Goal: Task Accomplishment & Management: Use online tool/utility

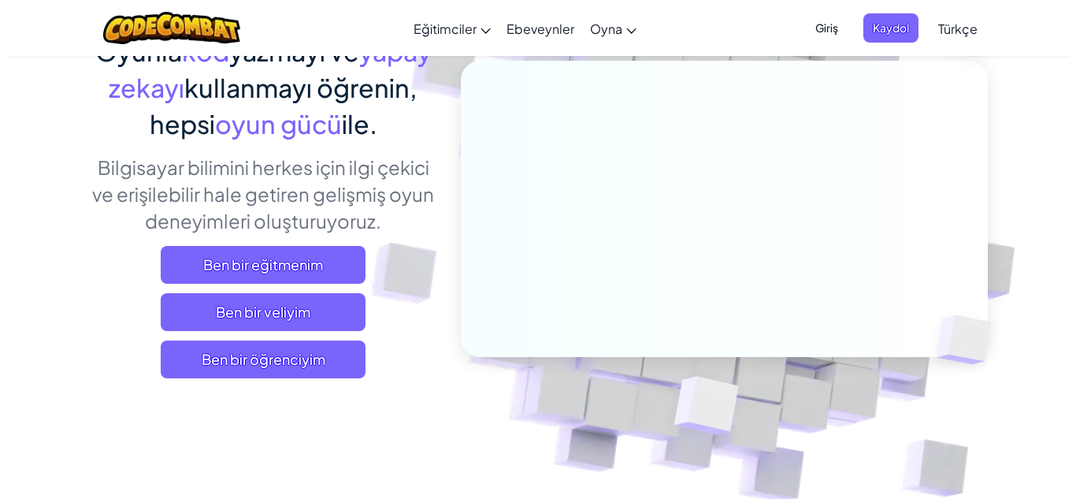
scroll to position [158, 0]
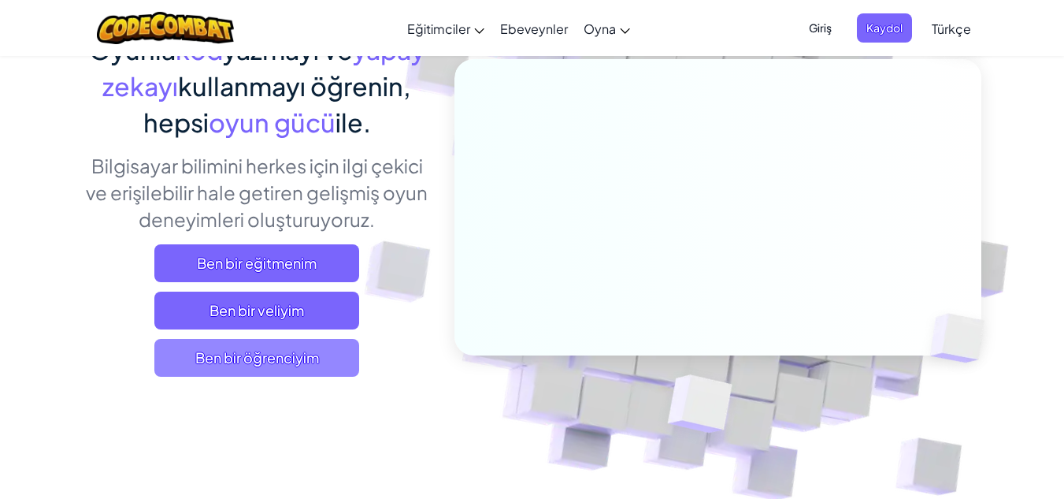
click at [255, 348] on font "Ben bir öğrenciyim" at bounding box center [257, 357] width 124 height 18
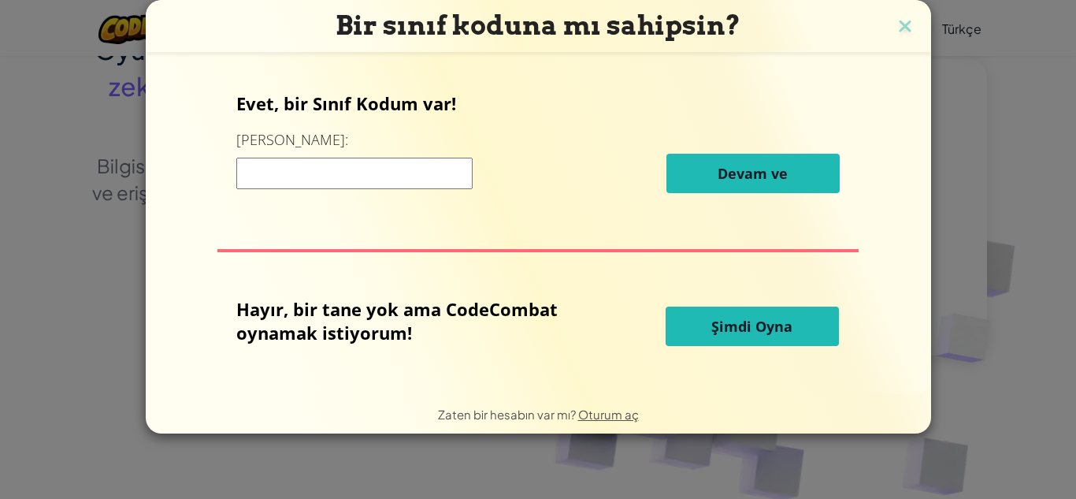
click at [719, 324] on font "Şimdi Oyna" at bounding box center [751, 326] width 81 height 19
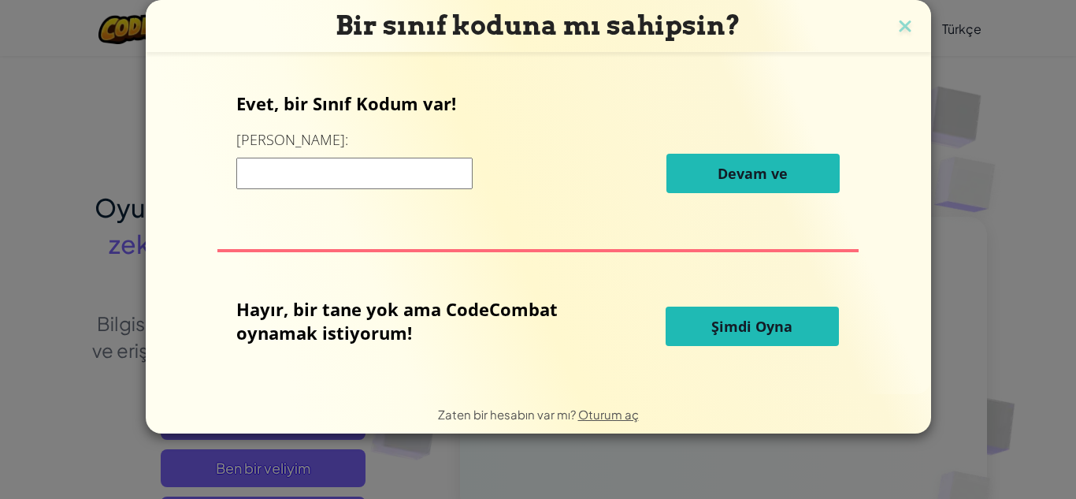
click at [746, 329] on font "Şimdi Oyna" at bounding box center [751, 326] width 81 height 19
click at [739, 325] on font "Şimdi Oyna" at bounding box center [751, 326] width 81 height 19
click at [899, 32] on img at bounding box center [905, 28] width 20 height 24
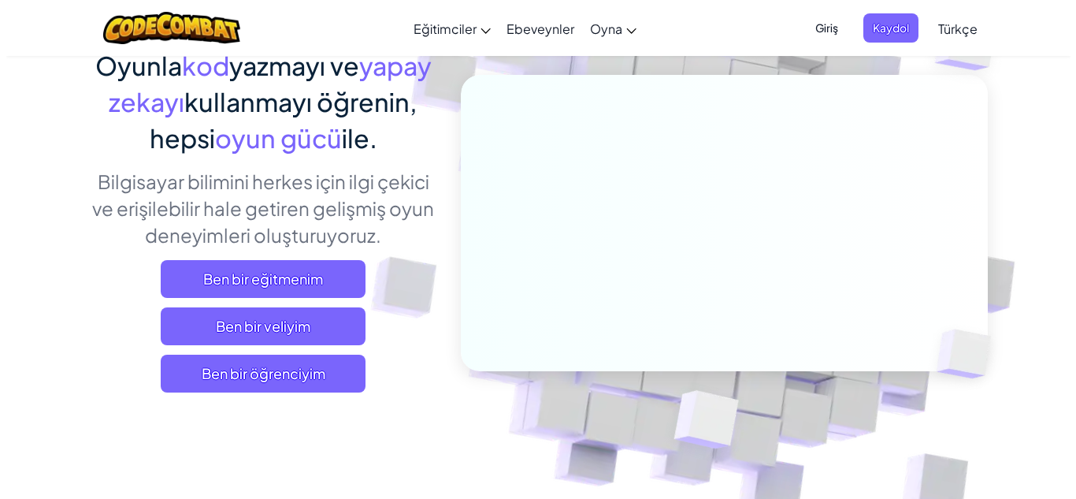
scroll to position [158, 0]
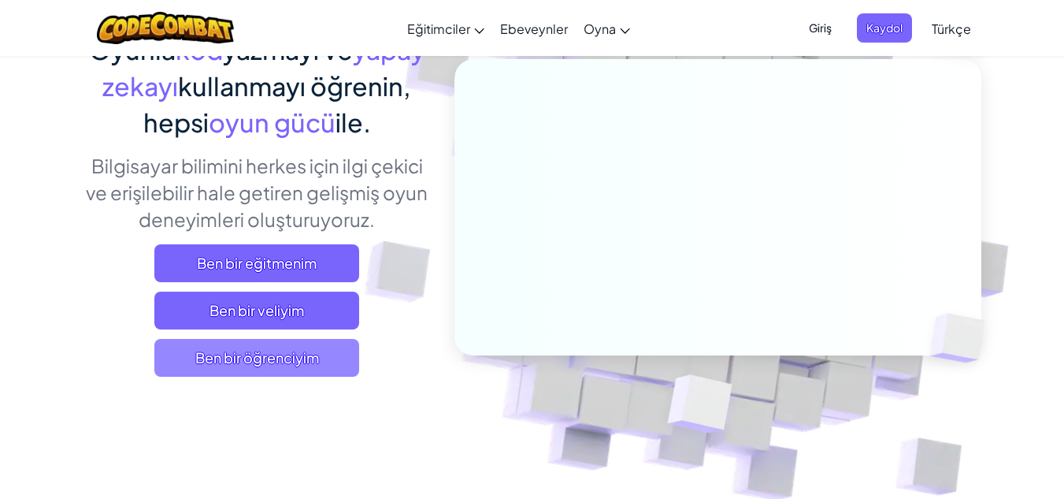
click at [251, 355] on font "Ben bir öğrenciyim" at bounding box center [257, 357] width 124 height 18
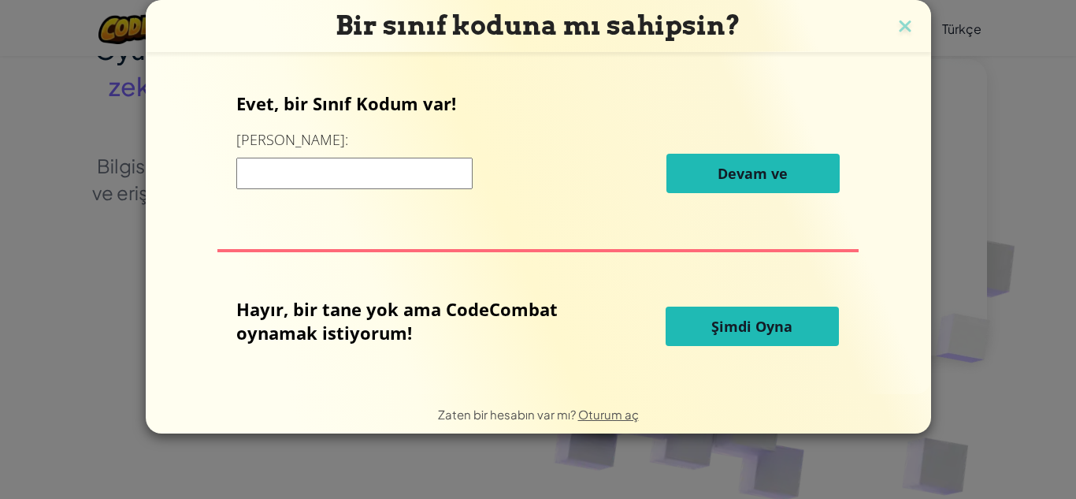
click at [365, 173] on input at bounding box center [354, 174] width 236 height 32
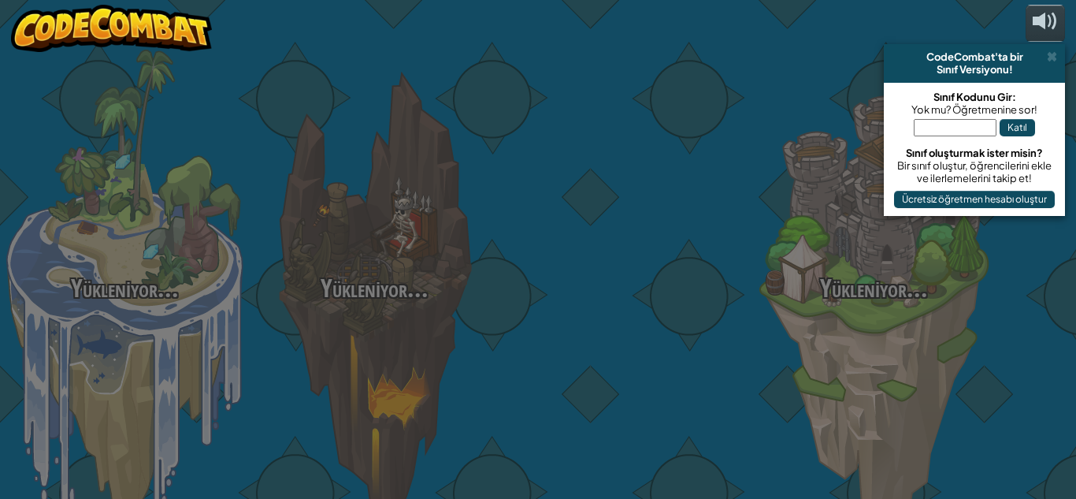
scroll to position [0, 0]
select select "tr"
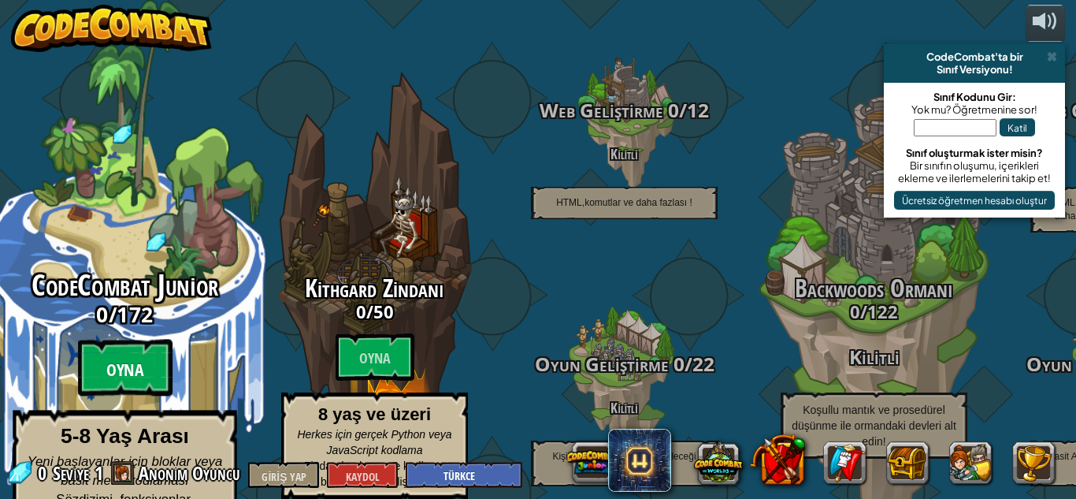
click at [115, 358] on font "Oyna" at bounding box center [125, 370] width 38 height 24
select select "tr"
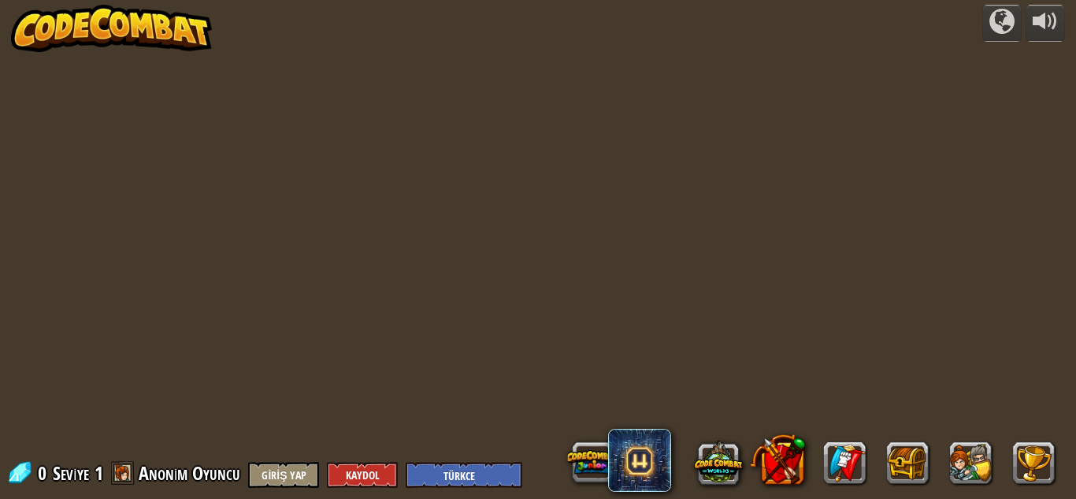
select select "tr"
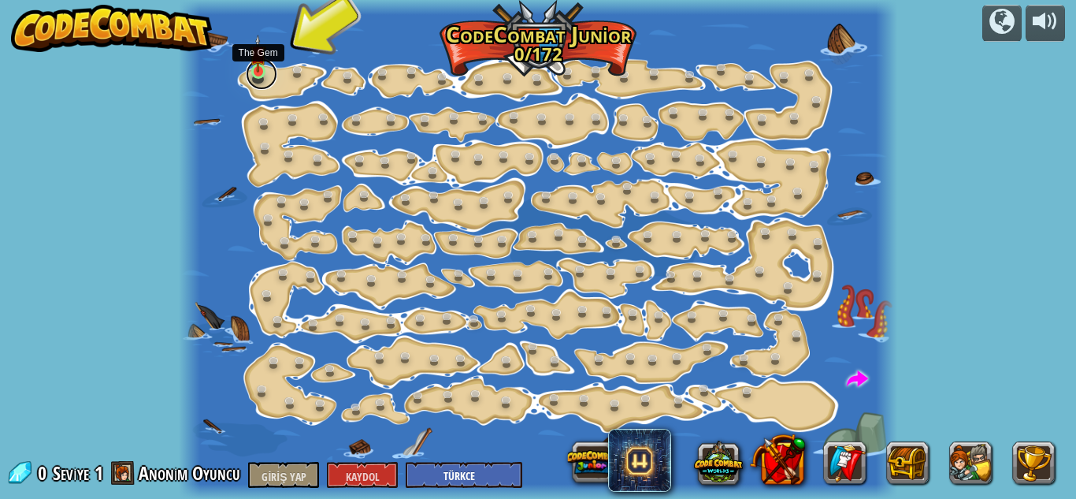
click at [261, 72] on div at bounding box center [258, 71] width 14 height 15
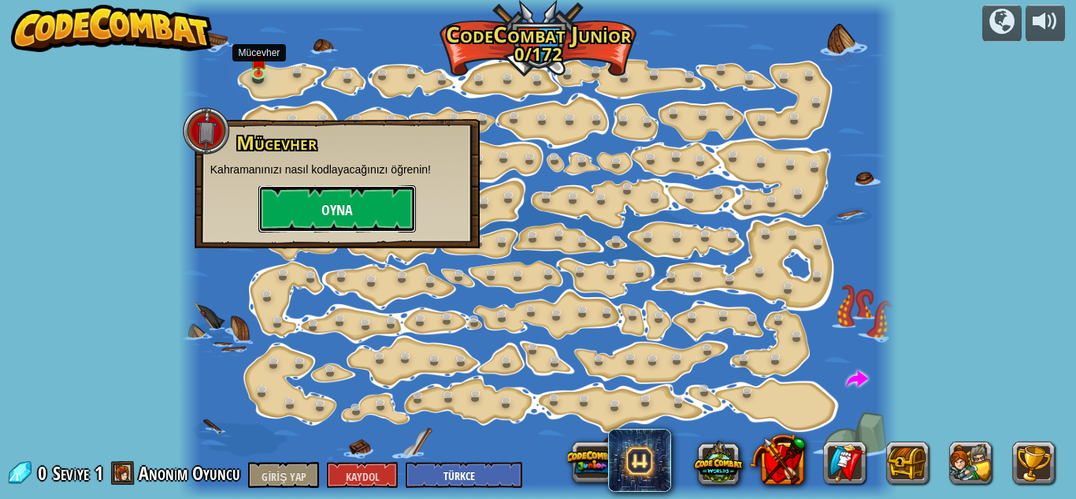
click at [332, 198] on button "Oyna" at bounding box center [337, 208] width 158 height 47
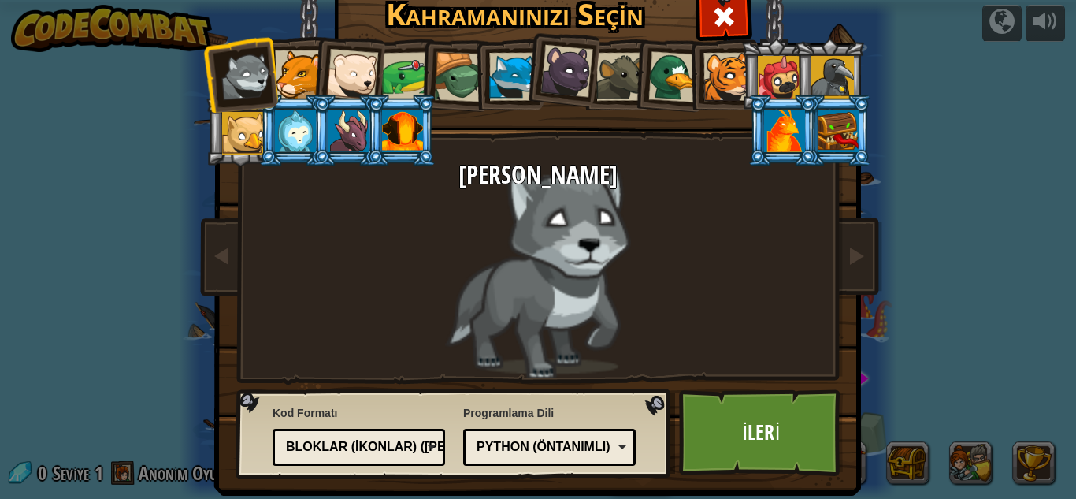
click at [608, 447] on div "Python (Öntanımlı)" at bounding box center [549, 447] width 152 height 24
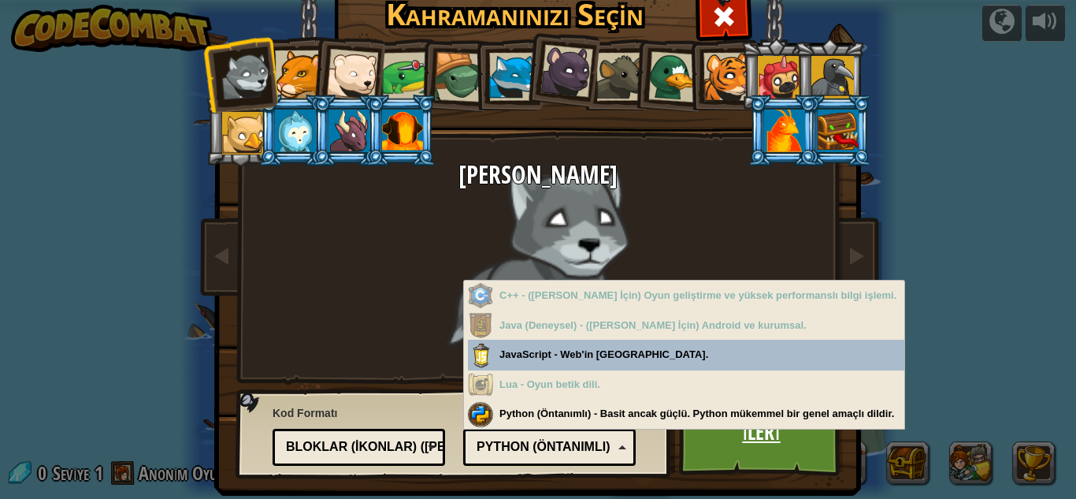
click at [741, 467] on link "İleri" at bounding box center [761, 432] width 165 height 87
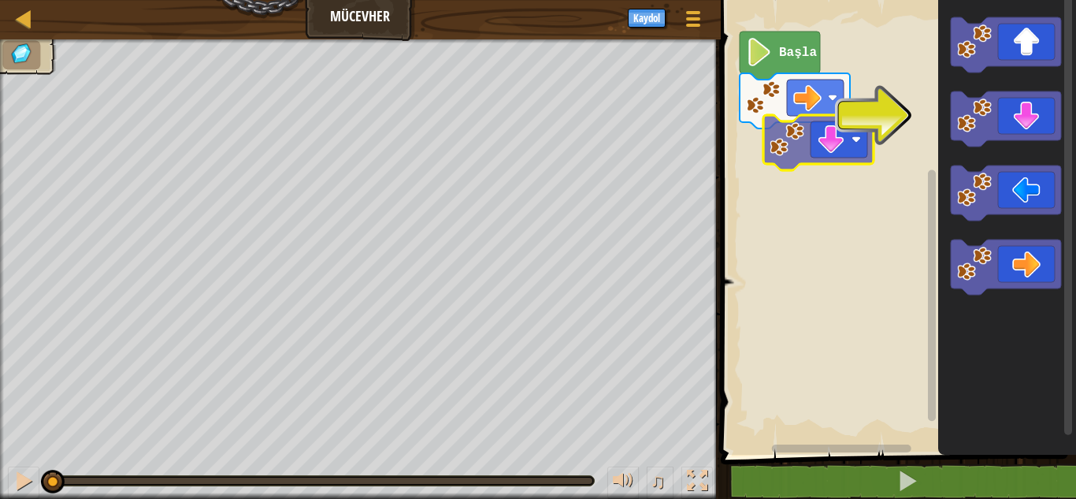
click at [807, 152] on div "Başla" at bounding box center [896, 223] width 360 height 462
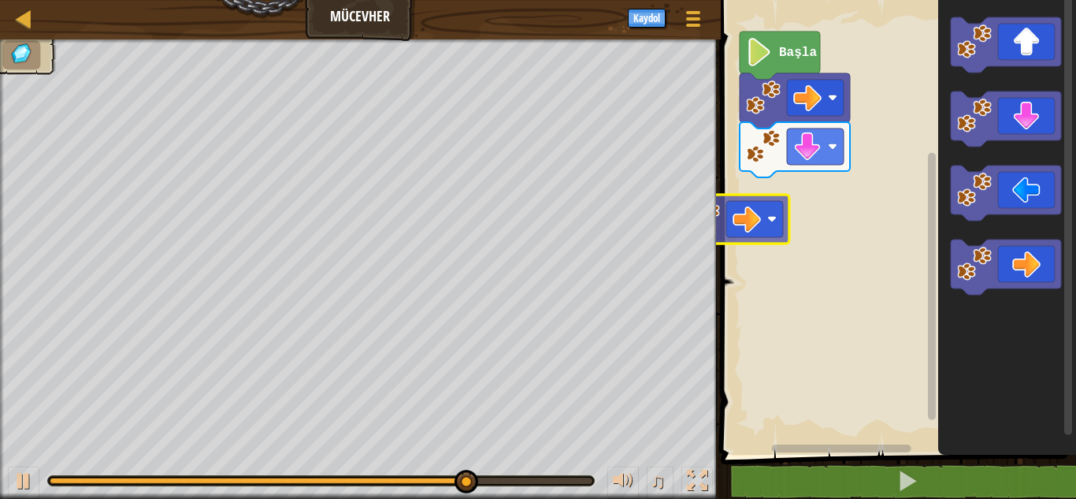
click at [745, 228] on div "Başla" at bounding box center [896, 223] width 360 height 462
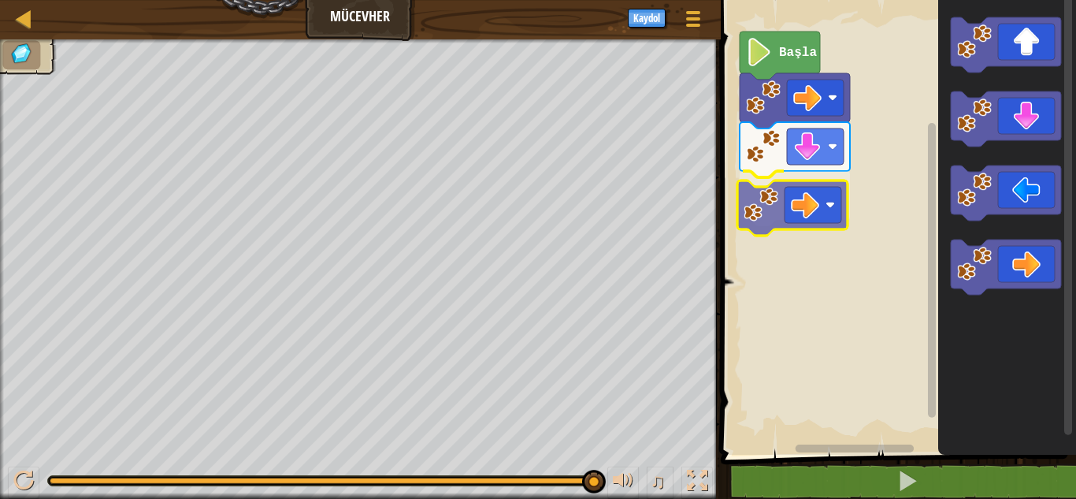
click at [765, 202] on div "Başla" at bounding box center [896, 223] width 360 height 462
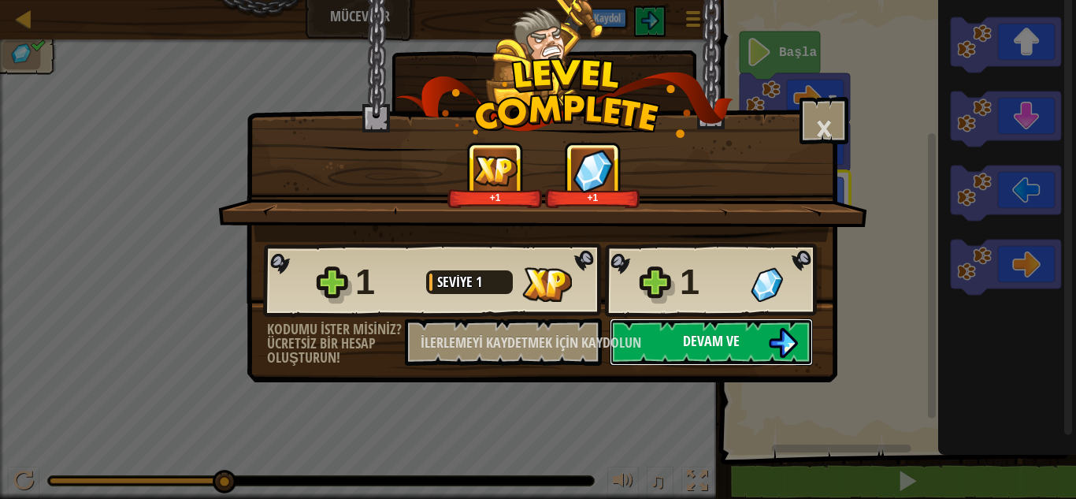
click at [777, 347] on img at bounding box center [783, 343] width 30 height 30
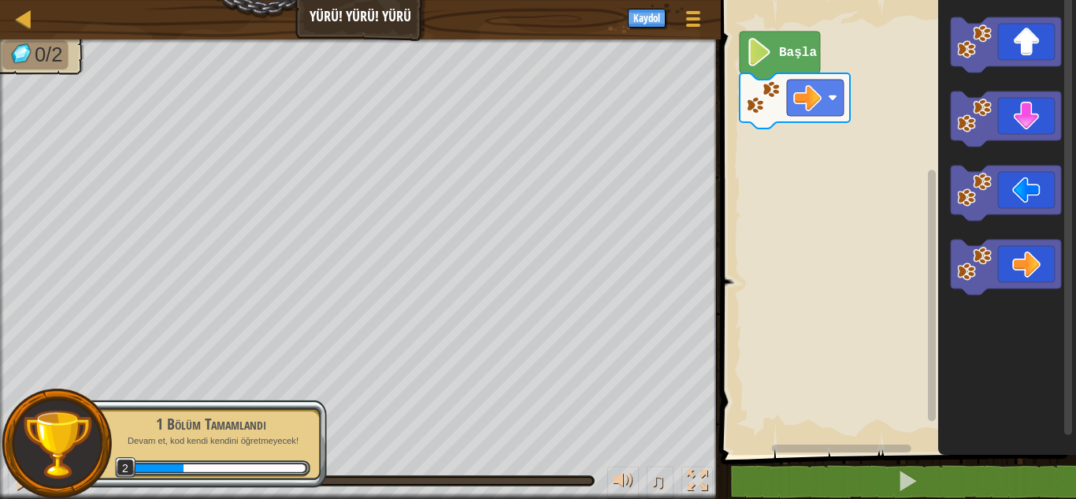
click at [764, 58] on image "Blockly Çalışma Alanı" at bounding box center [759, 52] width 27 height 28
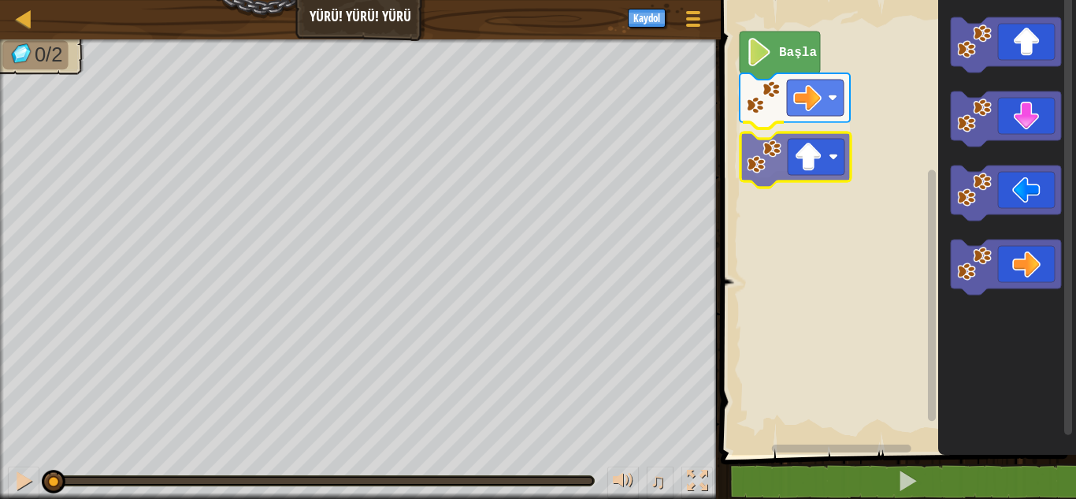
click at [792, 180] on div "Başla" at bounding box center [896, 223] width 360 height 462
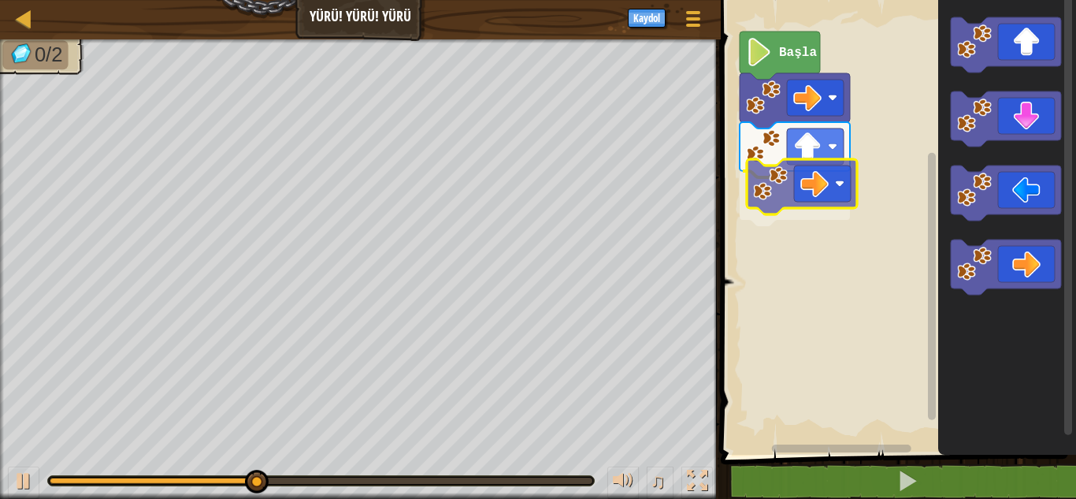
click at [813, 193] on div "Başla" at bounding box center [896, 223] width 360 height 462
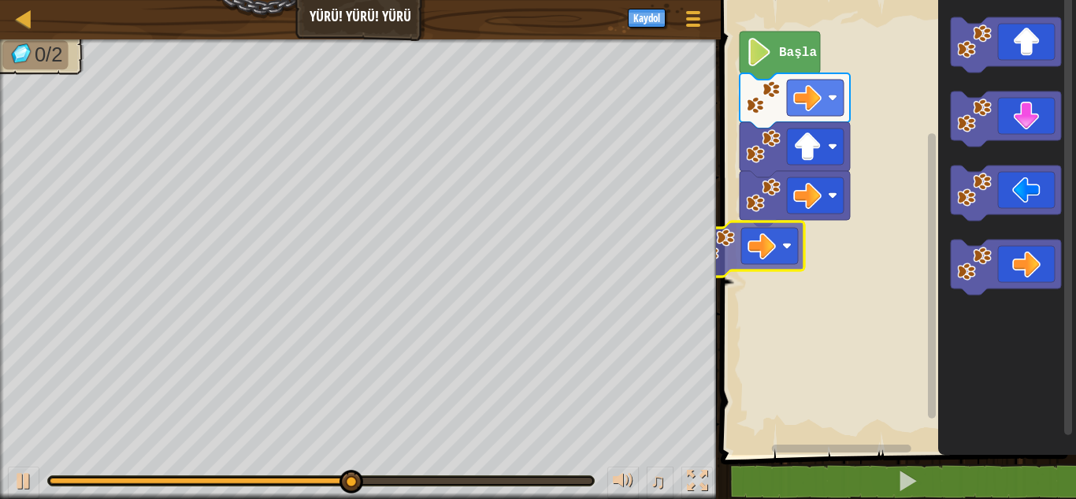
click at [799, 233] on div "Başla" at bounding box center [896, 223] width 360 height 462
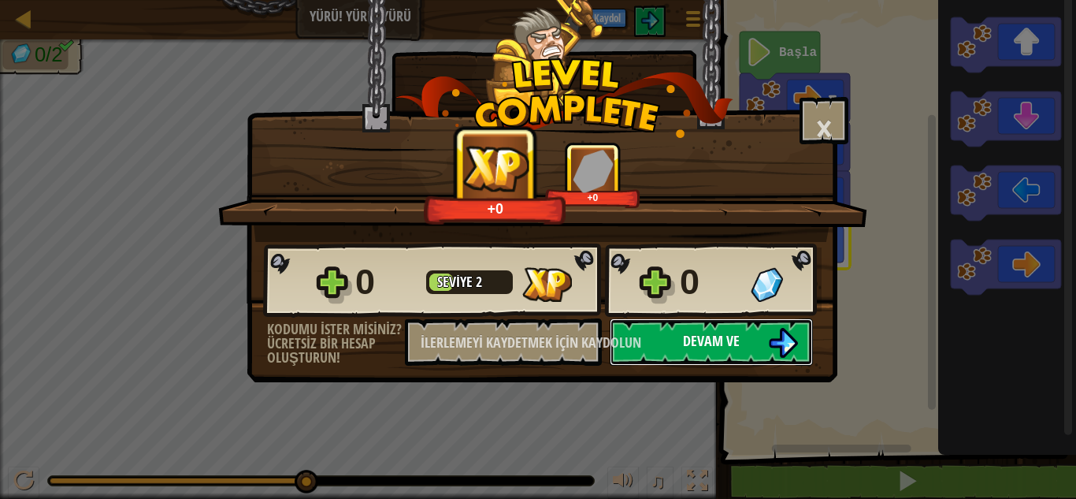
click at [777, 330] on img at bounding box center [783, 343] width 30 height 30
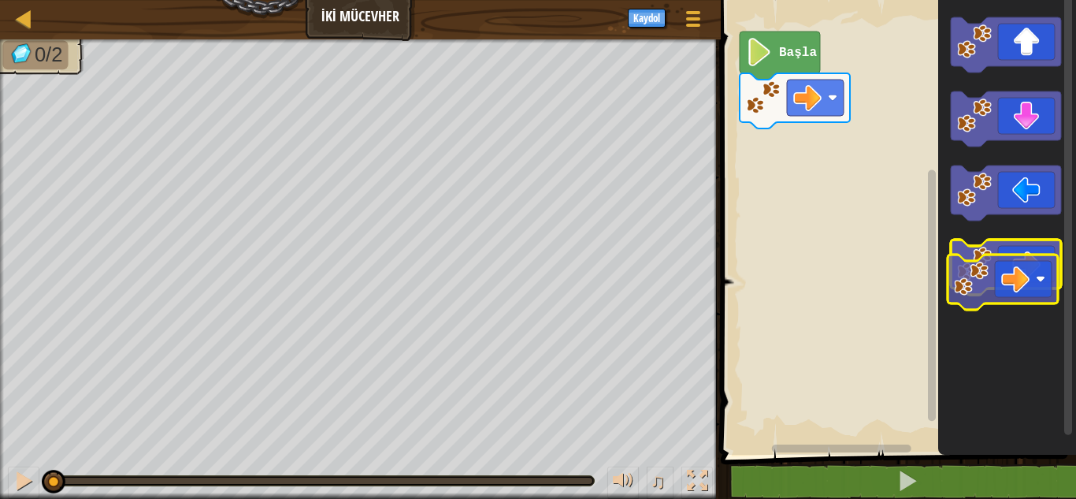
click at [1054, 286] on icon "Blockly Çalışma Alanı" at bounding box center [1006, 266] width 110 height 55
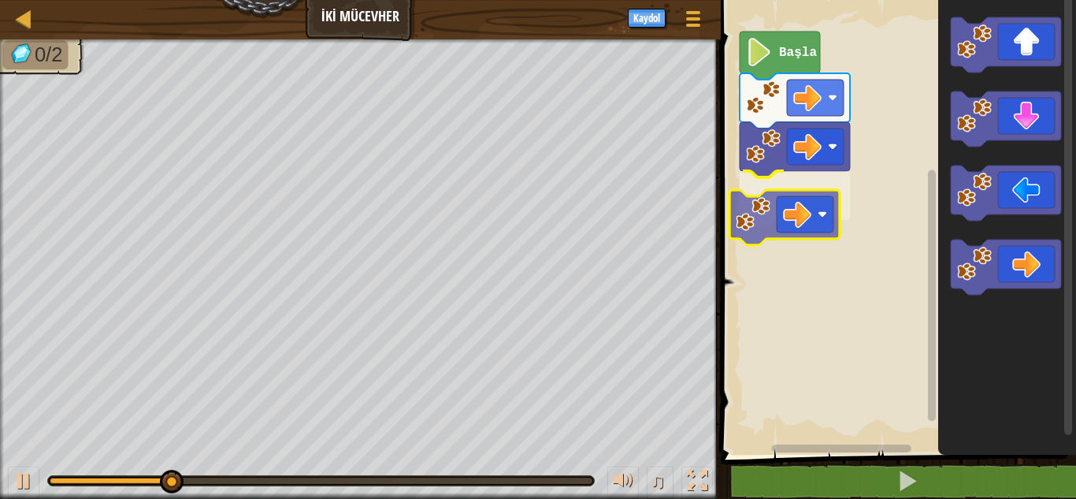
click at [814, 222] on div "Başla" at bounding box center [896, 223] width 360 height 462
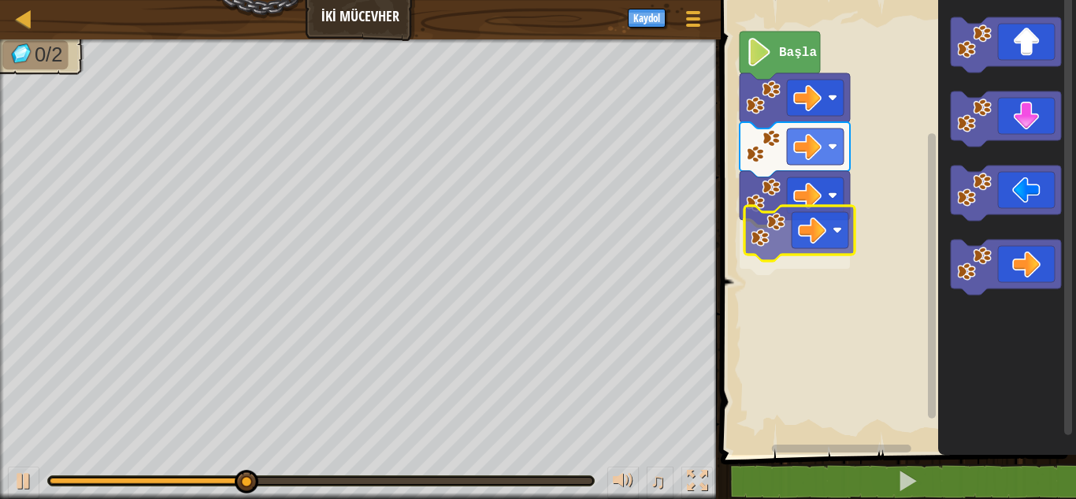
click at [785, 231] on div "Başla" at bounding box center [896, 223] width 360 height 462
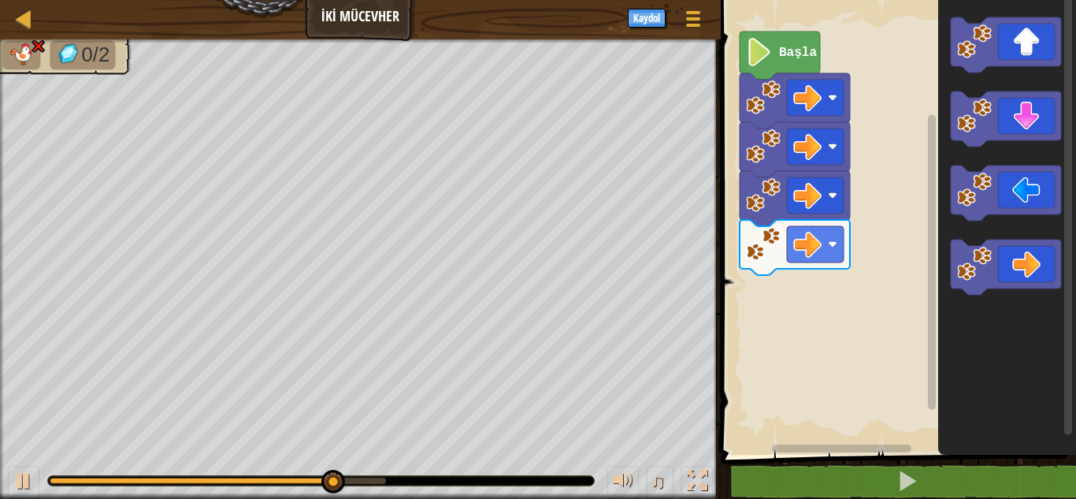
click at [936, 173] on div "Başla" at bounding box center [896, 223] width 360 height 462
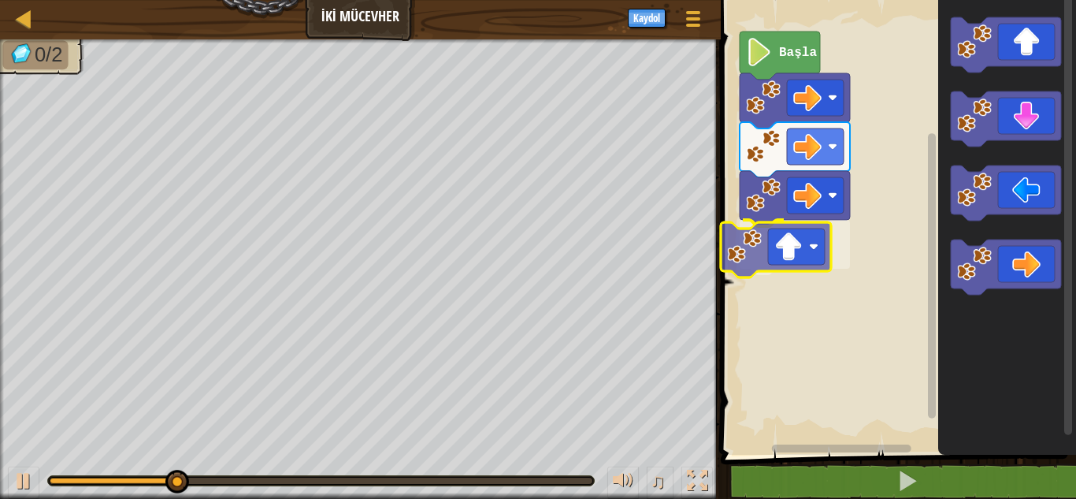
click at [767, 260] on div "Başla" at bounding box center [896, 223] width 360 height 462
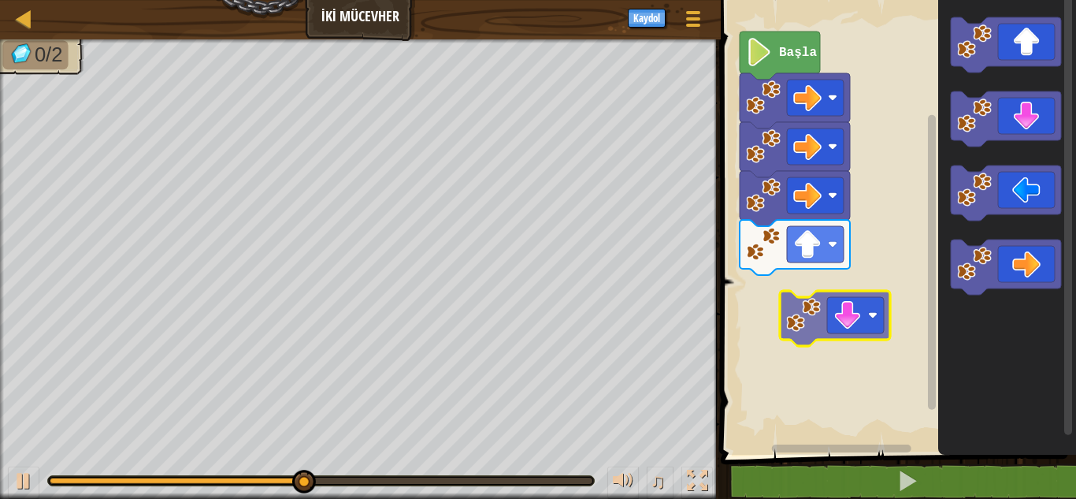
click at [833, 328] on div "Başla" at bounding box center [896, 223] width 360 height 462
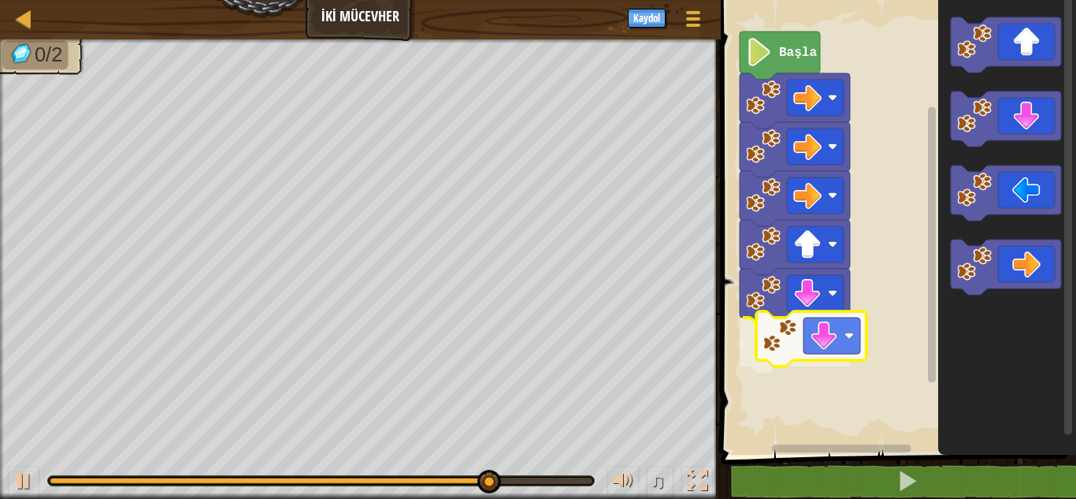
click at [806, 329] on div "Başla" at bounding box center [896, 223] width 360 height 462
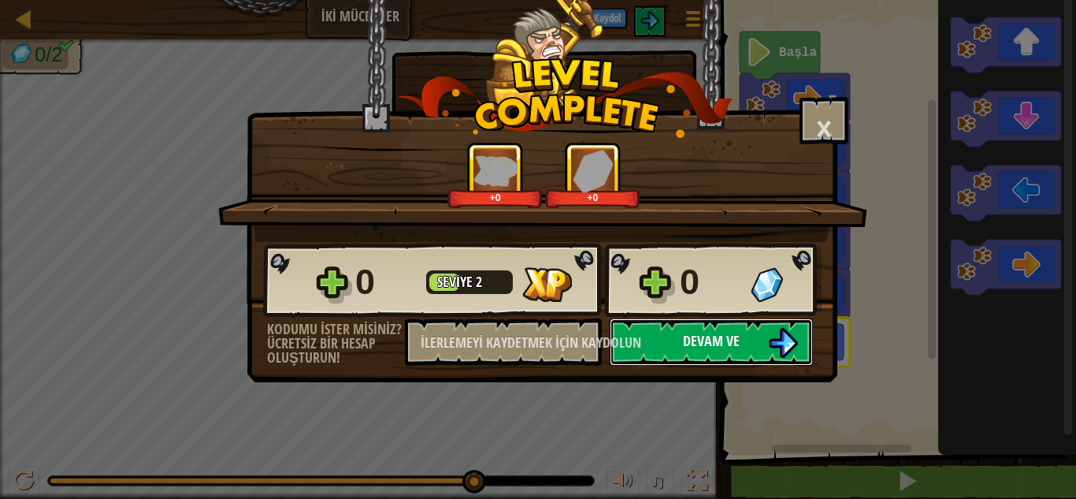
click at [749, 339] on button "Devam ve" at bounding box center [711, 341] width 203 height 47
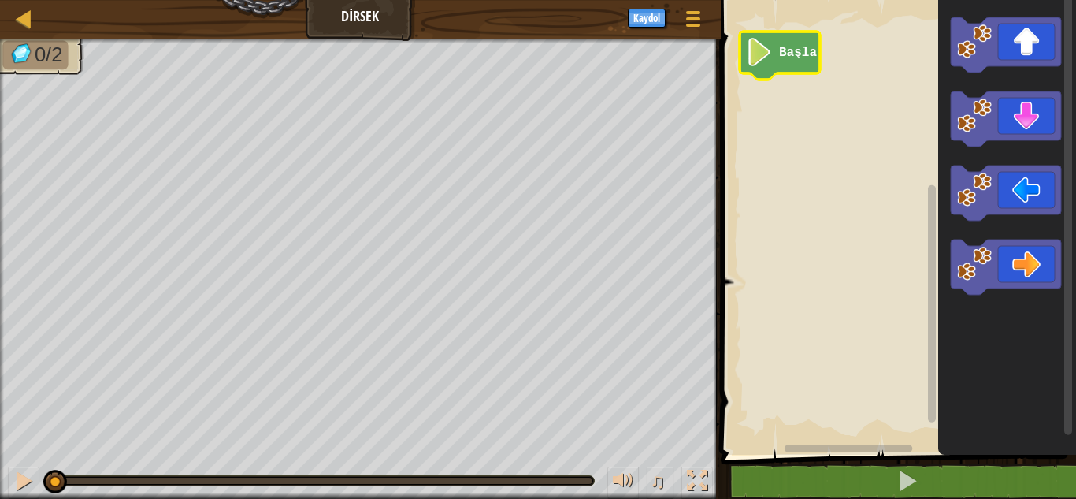
click at [788, 58] on text "Başla" at bounding box center [798, 53] width 38 height 14
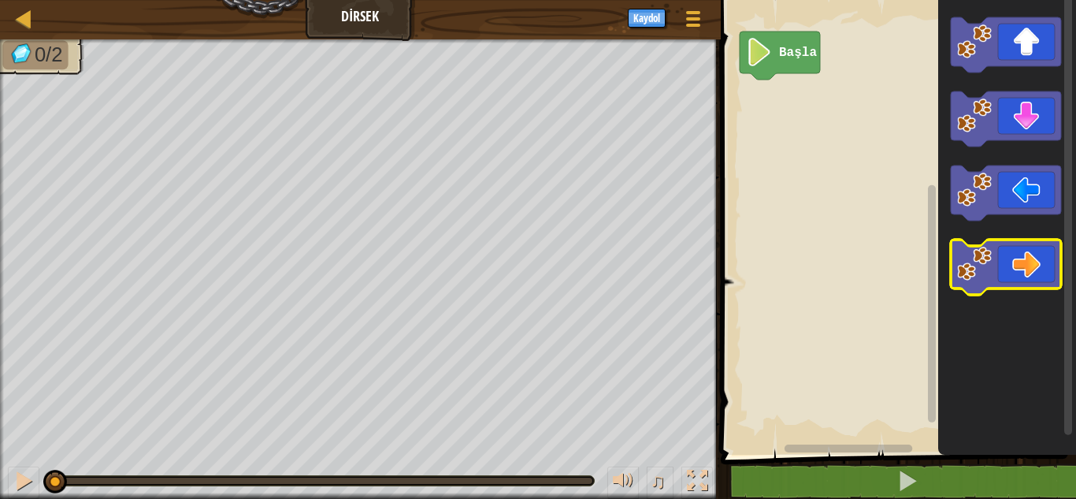
click at [1028, 288] on g "Blockly Çalışma Alanı" at bounding box center [1006, 155] width 110 height 277
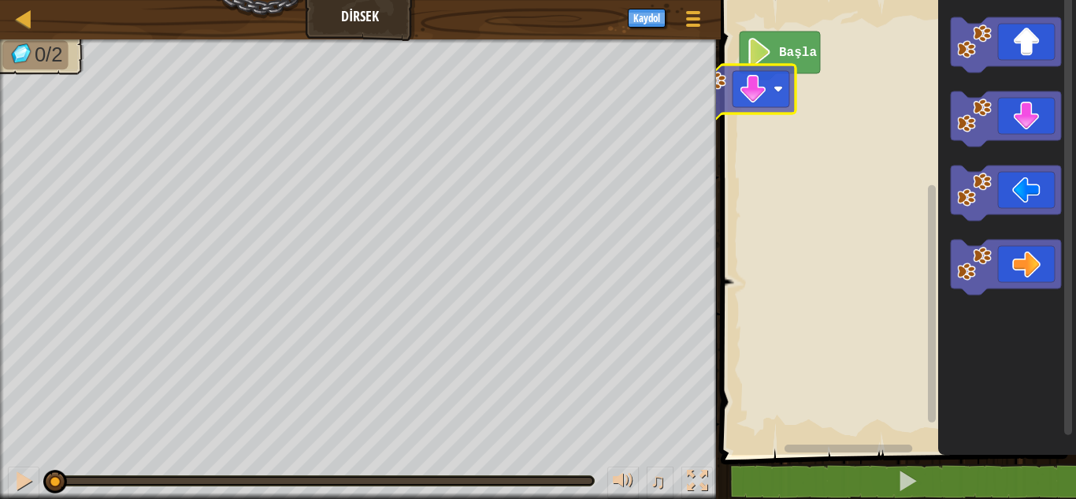
click at [751, 109] on div "Başla" at bounding box center [896, 223] width 360 height 462
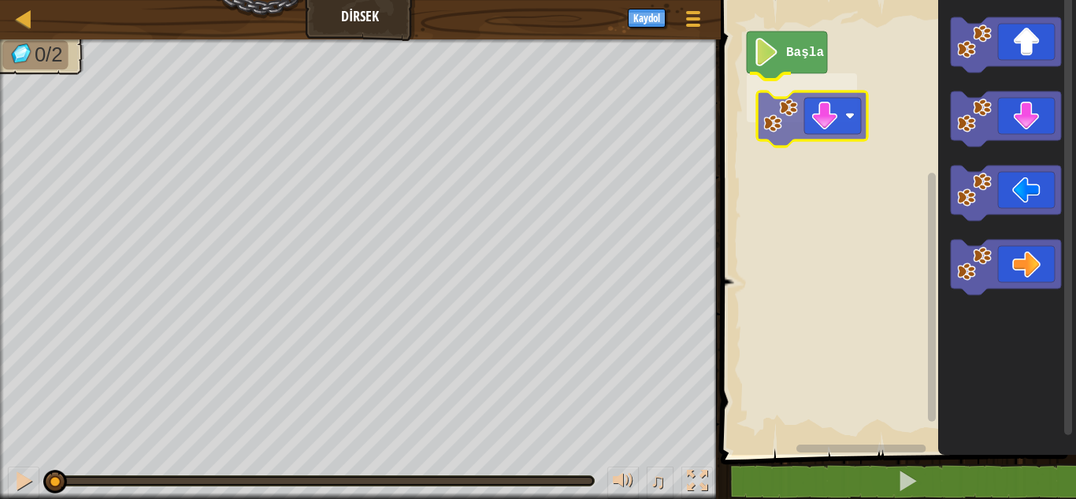
click at [770, 128] on div "Başla" at bounding box center [896, 223] width 360 height 462
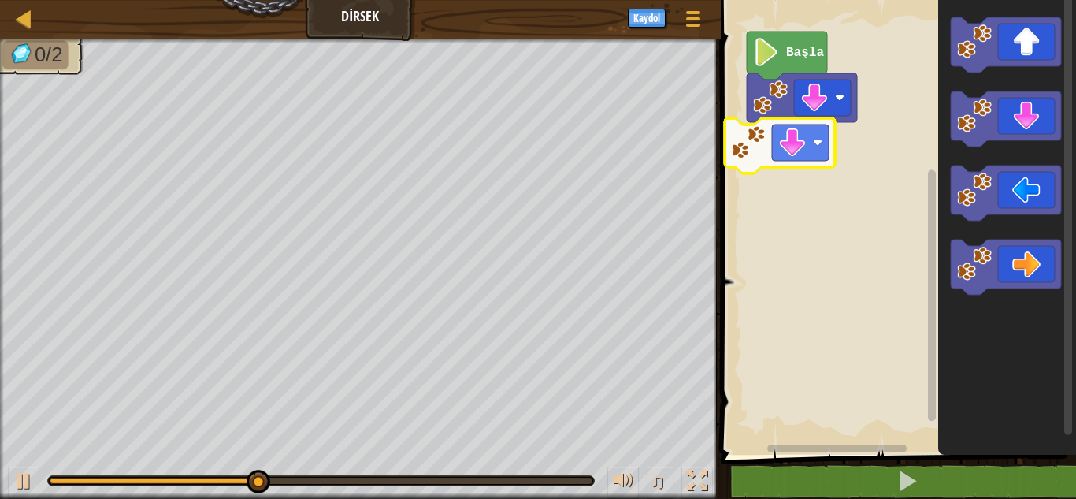
click at [792, 154] on div "Başla" at bounding box center [896, 223] width 360 height 462
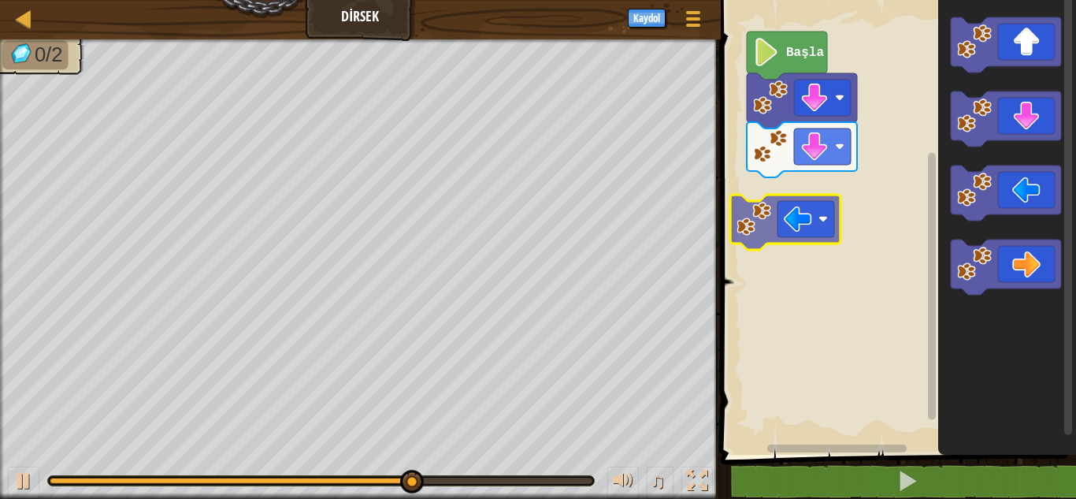
click at [784, 243] on div "Başla" at bounding box center [896, 223] width 360 height 462
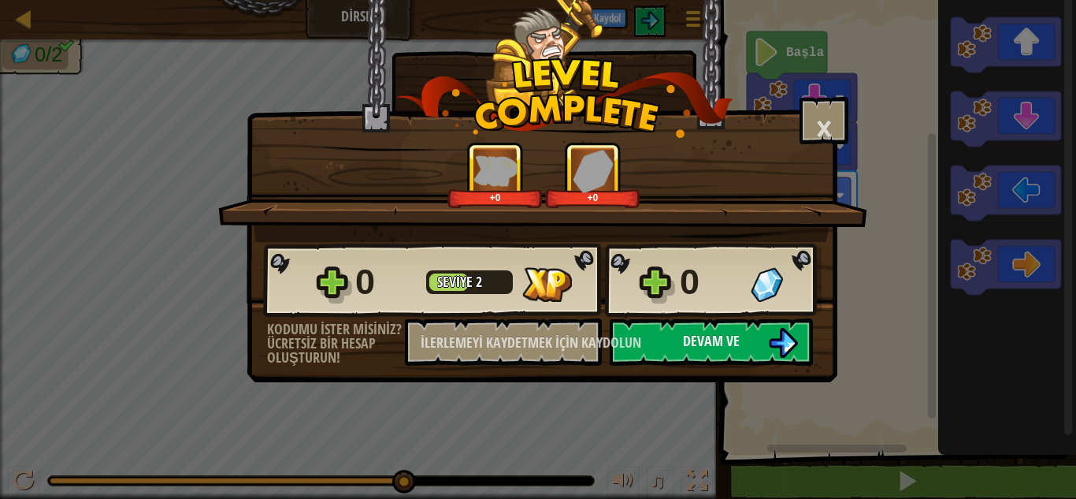
click at [767, 237] on div "+0 +0" at bounding box center [542, 192] width 649 height 100
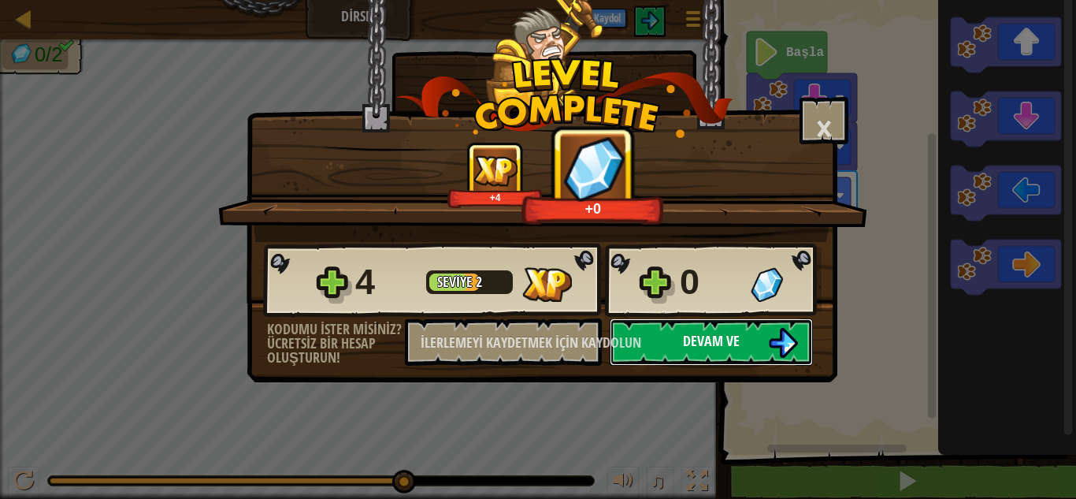
click at [749, 331] on button "Devam ve" at bounding box center [711, 341] width 203 height 47
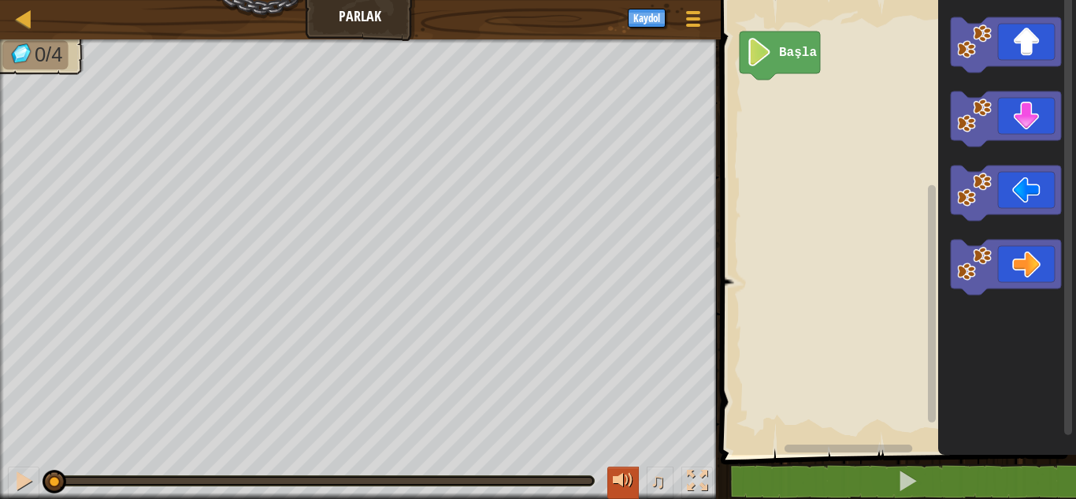
click at [629, 479] on div at bounding box center [623, 480] width 20 height 20
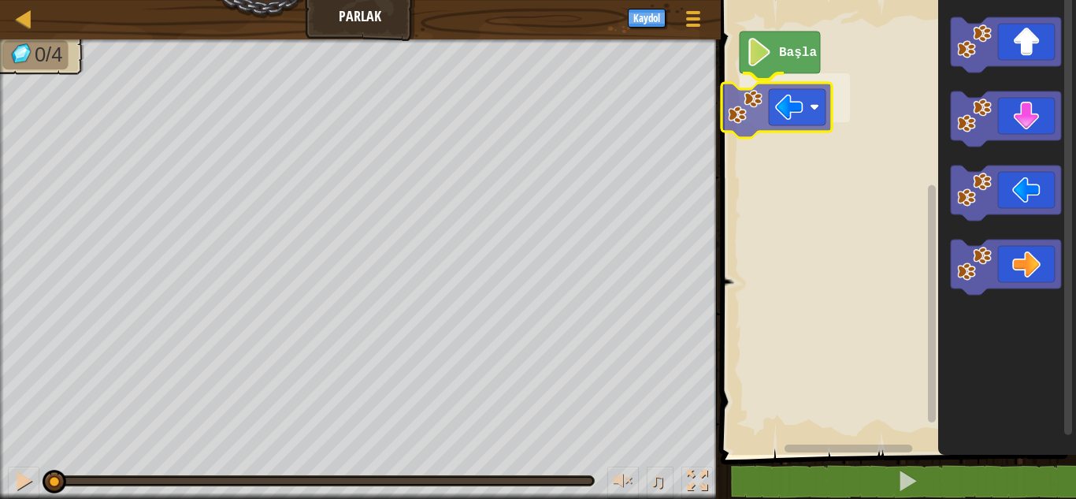
click at [741, 108] on div "Başla" at bounding box center [896, 223] width 360 height 462
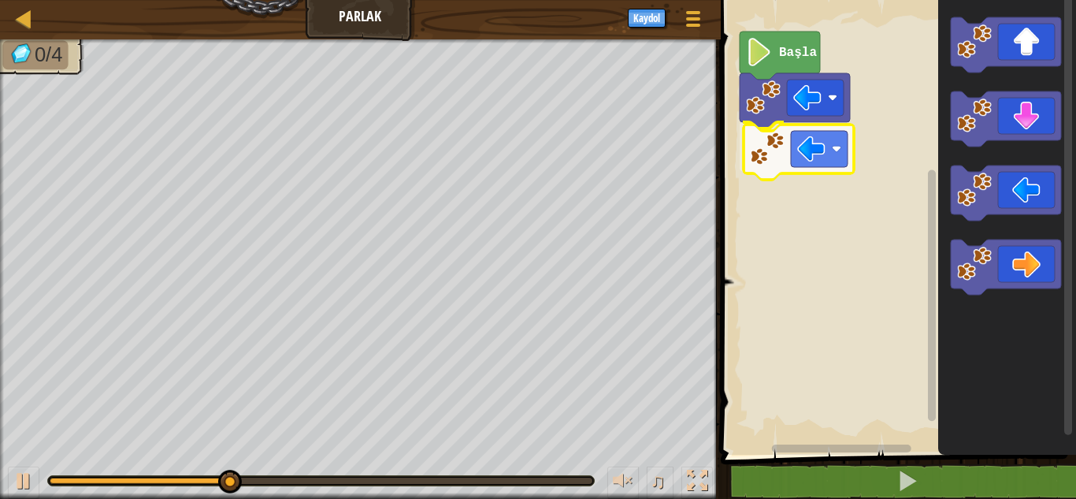
click at [807, 165] on div "Başla" at bounding box center [896, 223] width 360 height 462
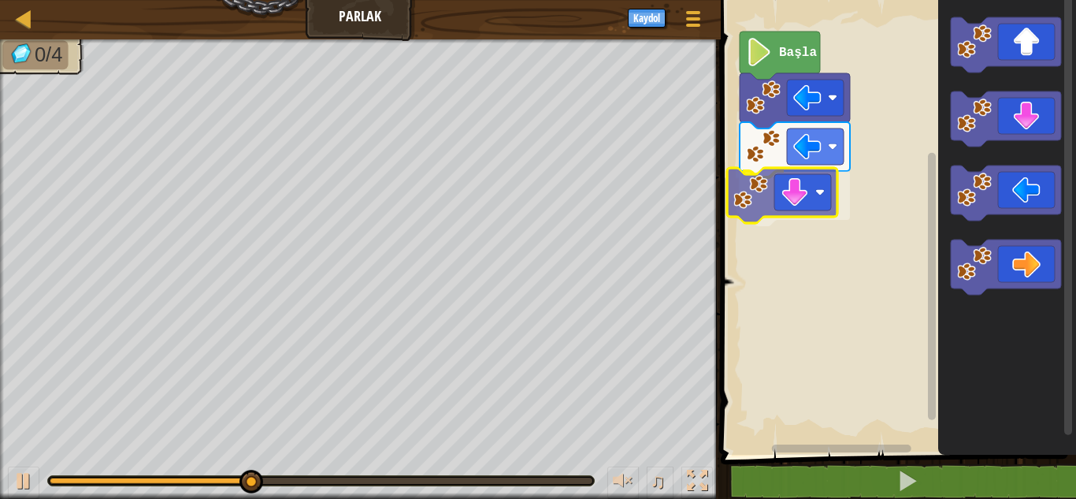
click at [753, 200] on div "Başla" at bounding box center [896, 223] width 360 height 462
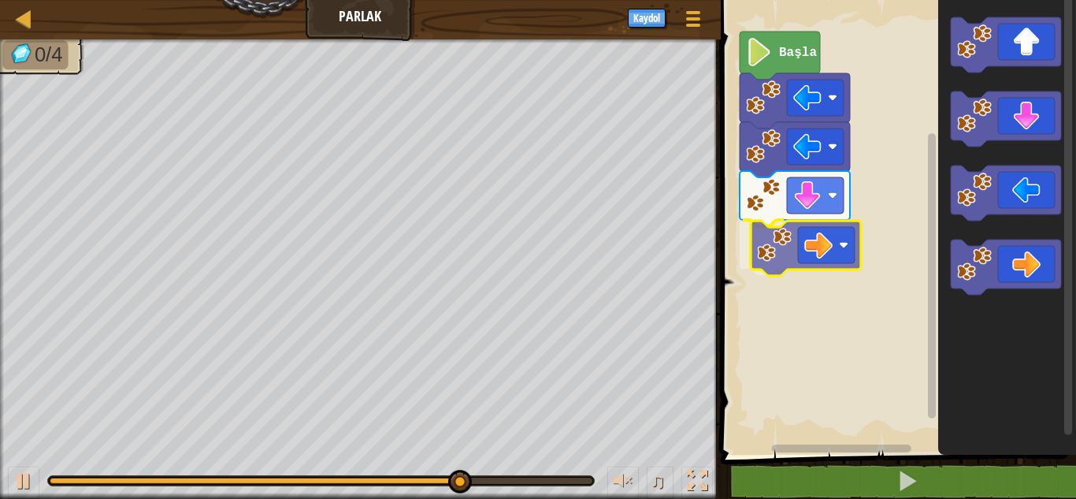
click at [804, 259] on div "Başla" at bounding box center [896, 223] width 360 height 462
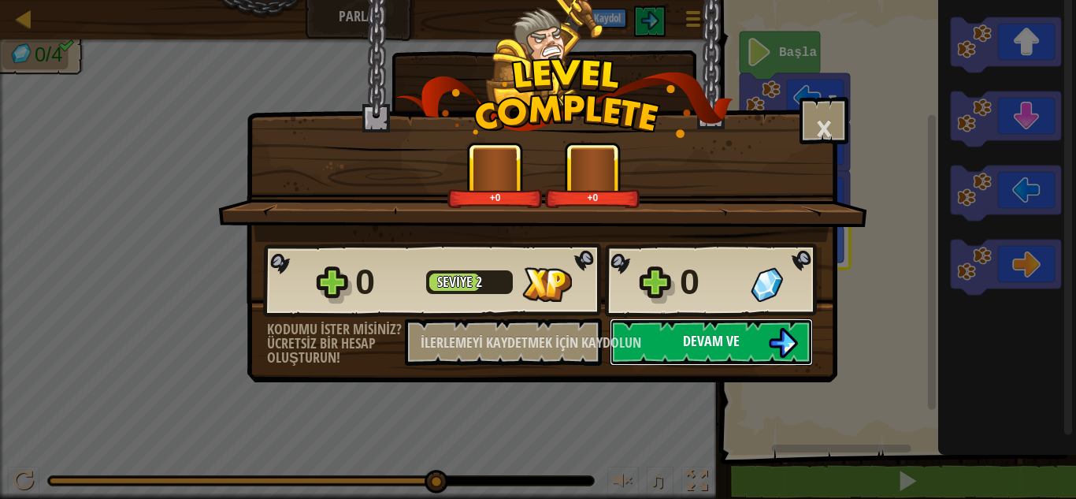
click at [754, 324] on button "Devam ve" at bounding box center [711, 341] width 203 height 47
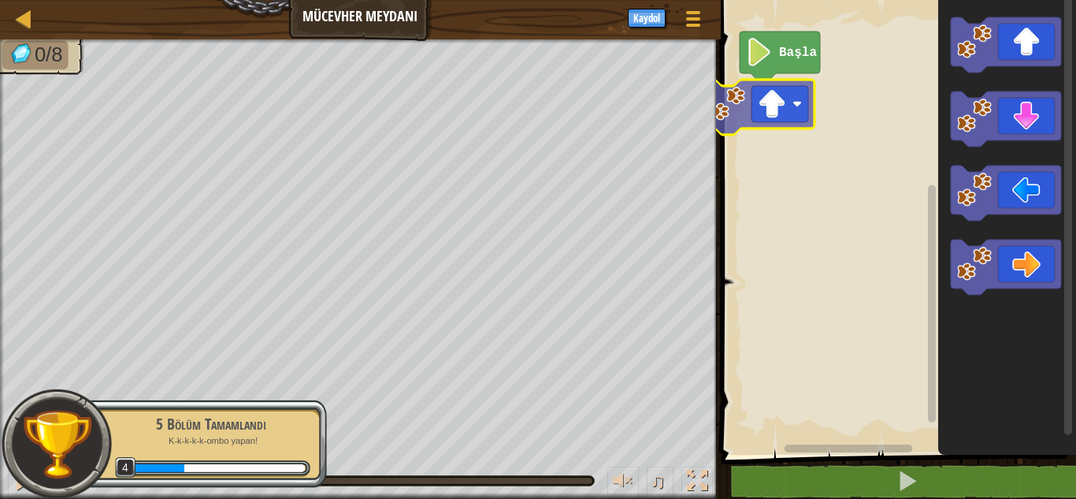
click at [757, 126] on div "Başla" at bounding box center [896, 223] width 360 height 462
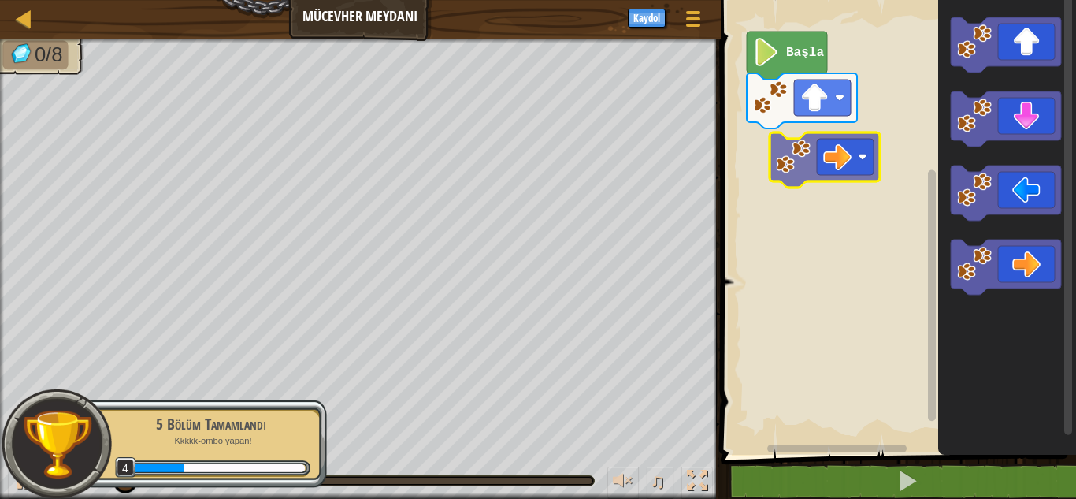
click at [833, 155] on div "Başla" at bounding box center [896, 223] width 360 height 462
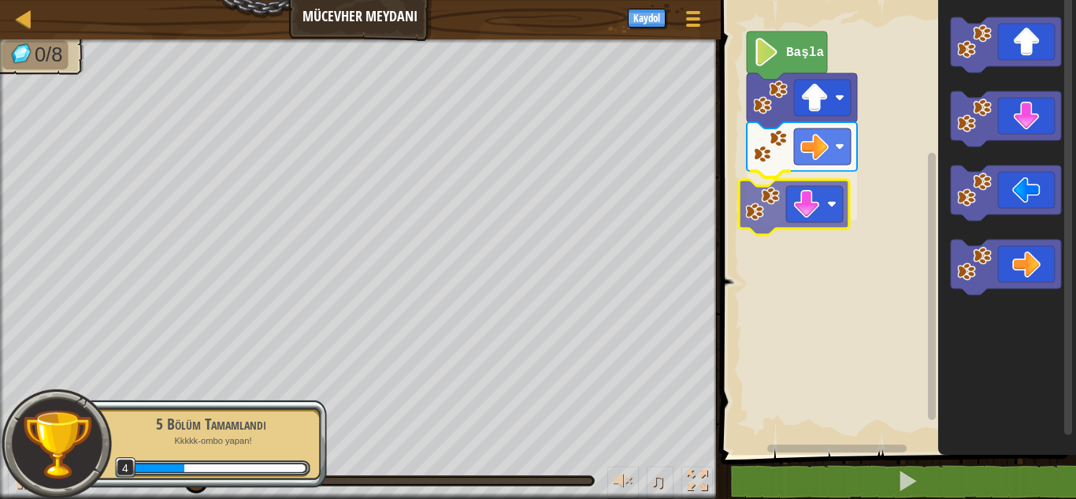
click at [821, 213] on div "Başla" at bounding box center [896, 223] width 360 height 462
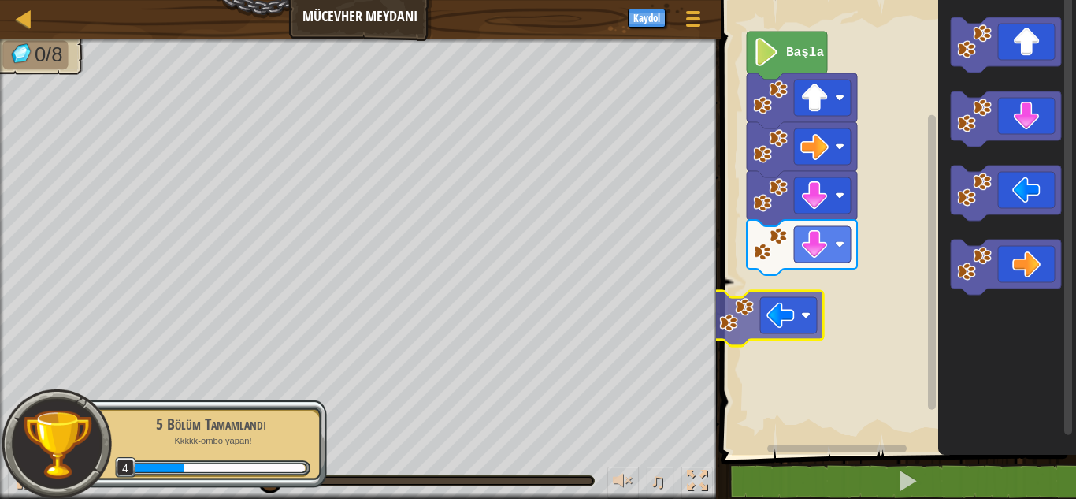
click at [737, 313] on div "Başla" at bounding box center [896, 223] width 360 height 462
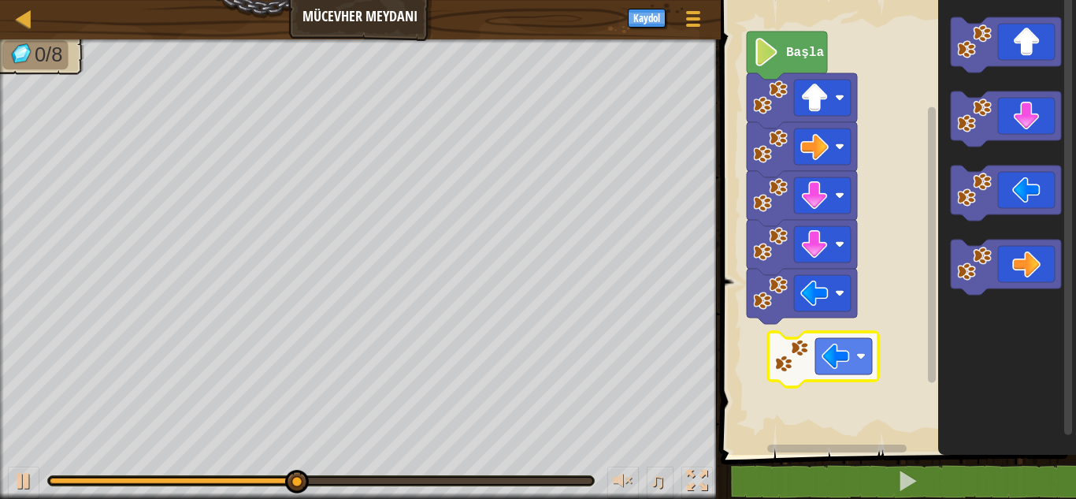
click at [775, 330] on div "Başla" at bounding box center [896, 223] width 360 height 462
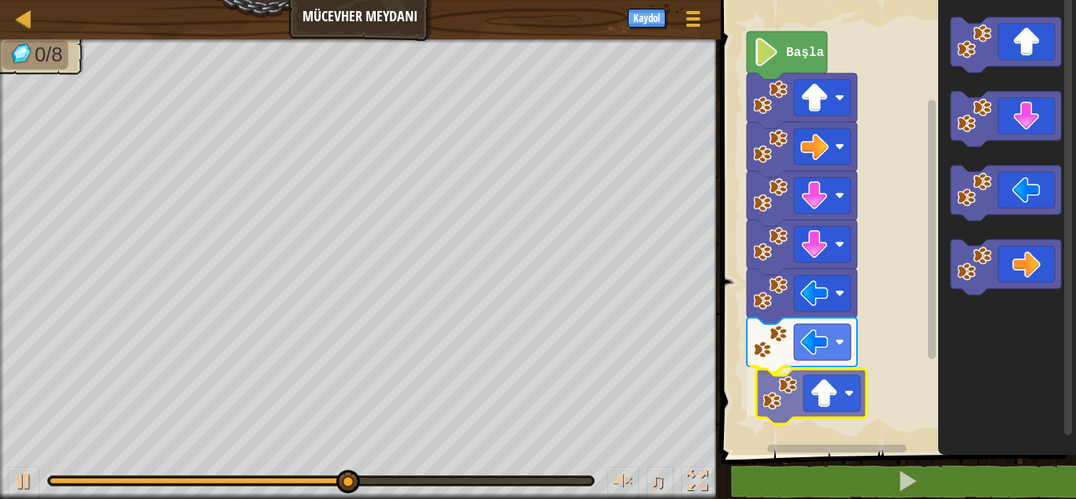
click at [811, 402] on div "Başla" at bounding box center [896, 223] width 360 height 462
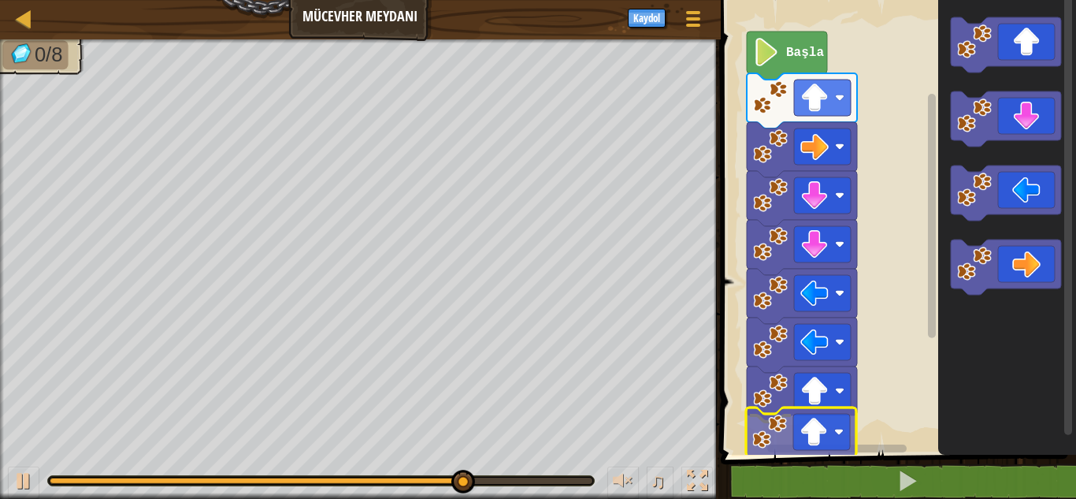
click at [819, 410] on div "Başla" at bounding box center [896, 223] width 360 height 462
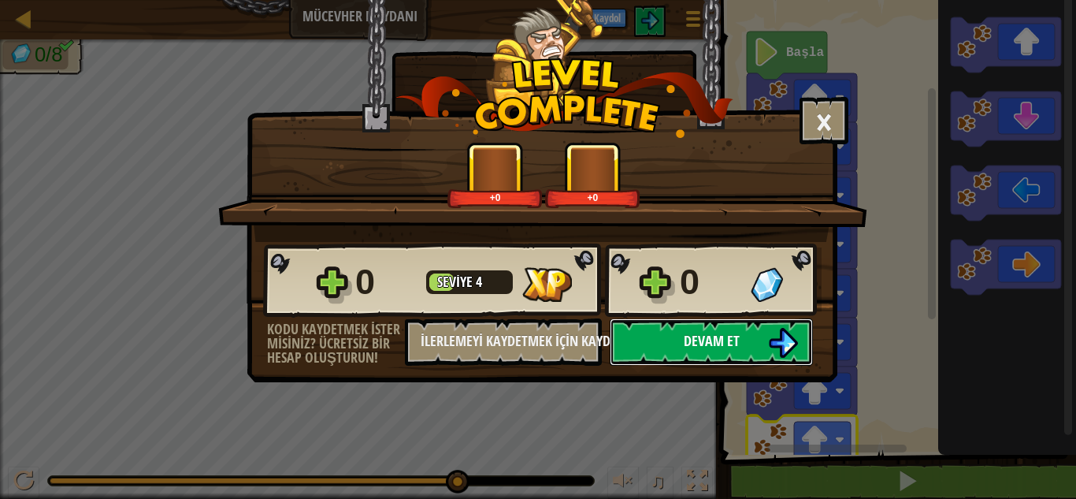
click at [734, 325] on button "Devam et" at bounding box center [711, 341] width 203 height 47
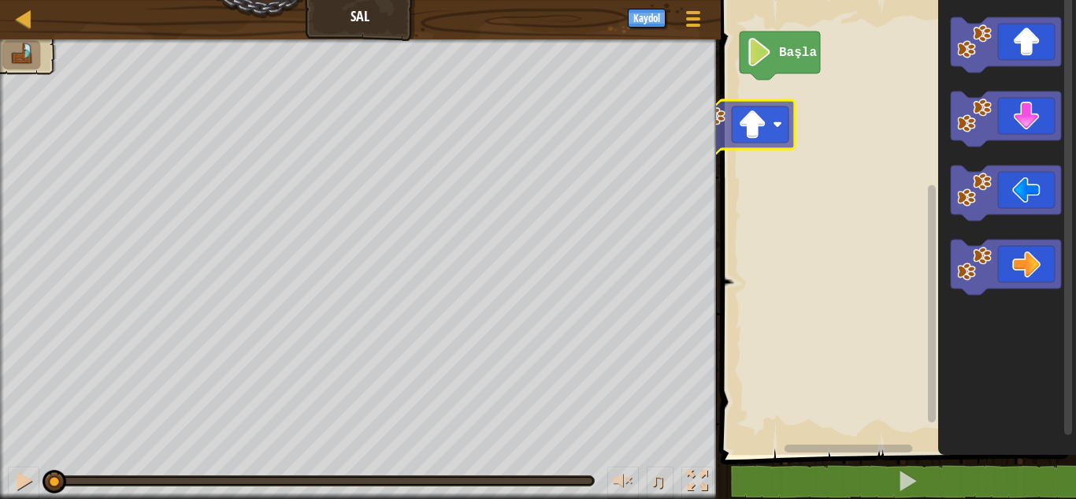
click at [740, 134] on div "Başla" at bounding box center [896, 223] width 360 height 462
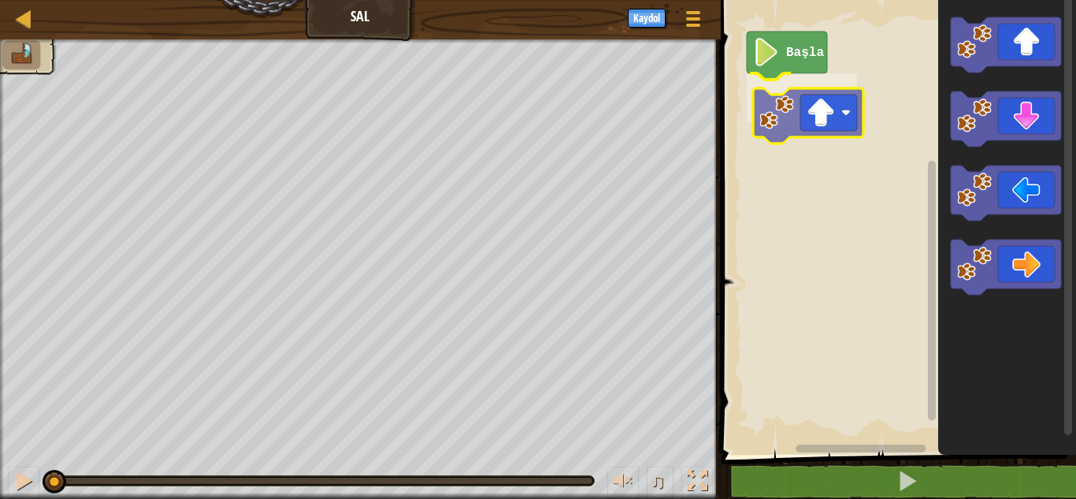
click at [770, 106] on div "Başla" at bounding box center [896, 223] width 360 height 462
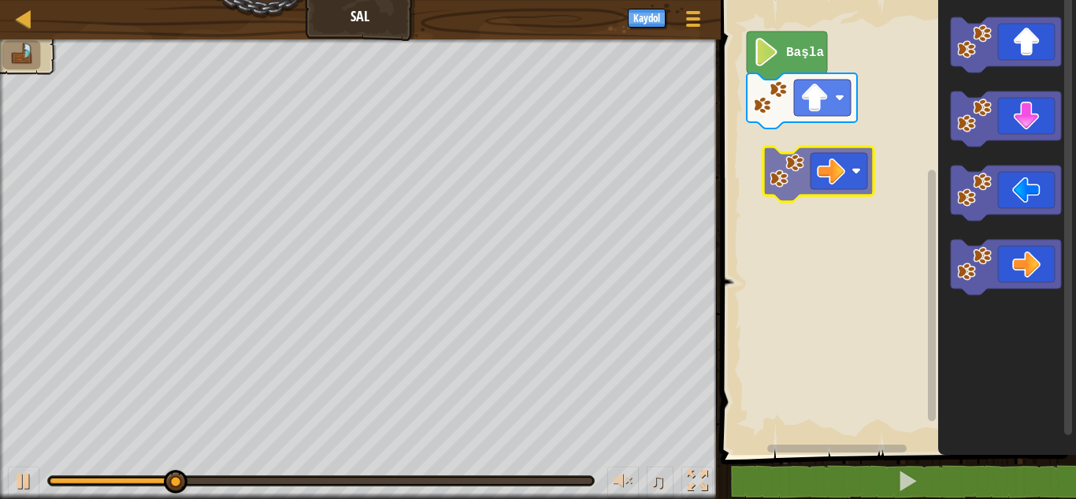
click at [809, 151] on div "Başla" at bounding box center [896, 223] width 360 height 462
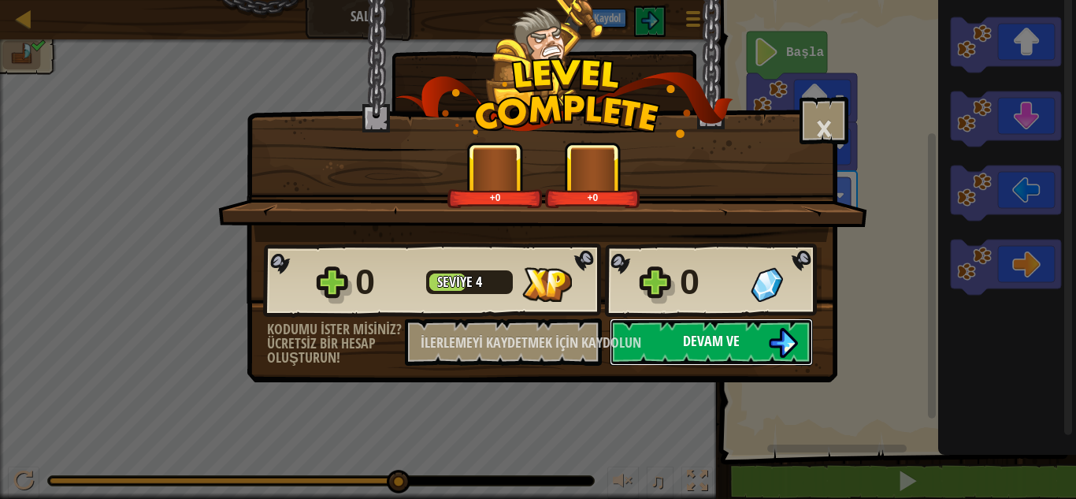
click at [756, 328] on button "Devam ve" at bounding box center [711, 341] width 203 height 47
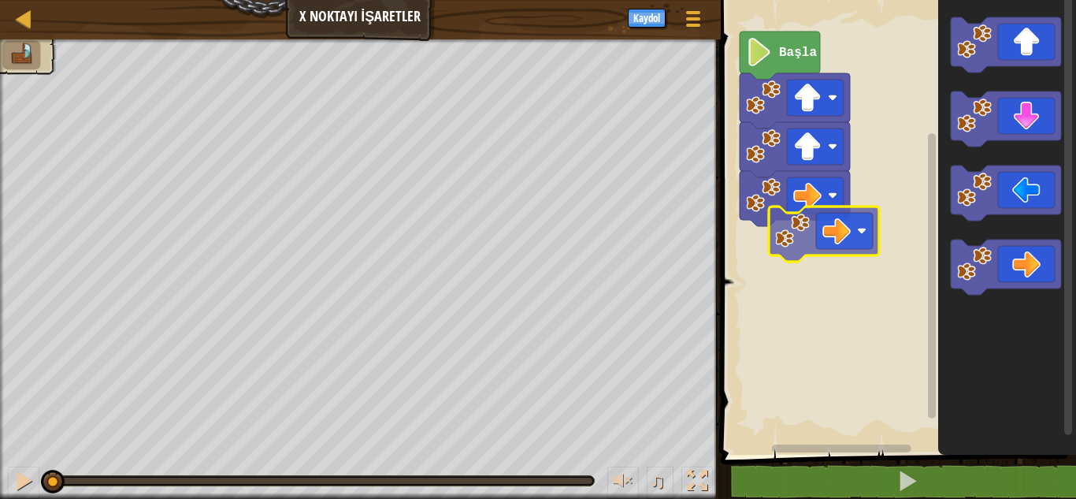
click at [840, 253] on div "Başla" at bounding box center [896, 223] width 360 height 462
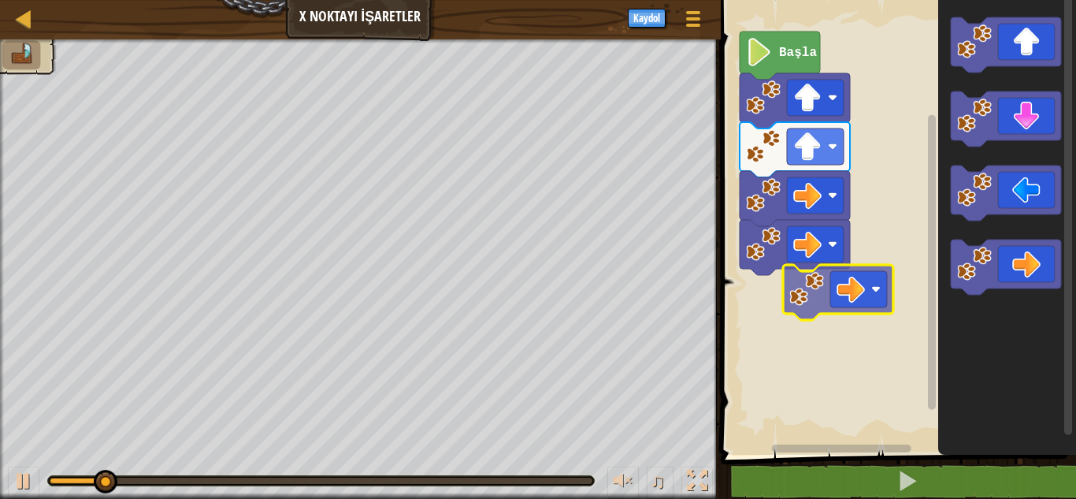
click at [840, 310] on div "Başla" at bounding box center [896, 223] width 360 height 462
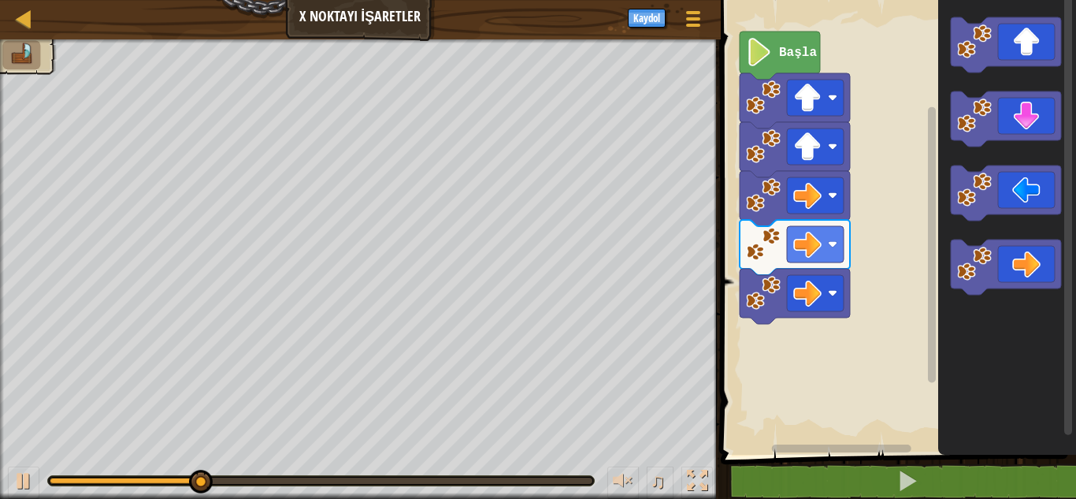
click at [871, 310] on div "Başla" at bounding box center [896, 223] width 360 height 462
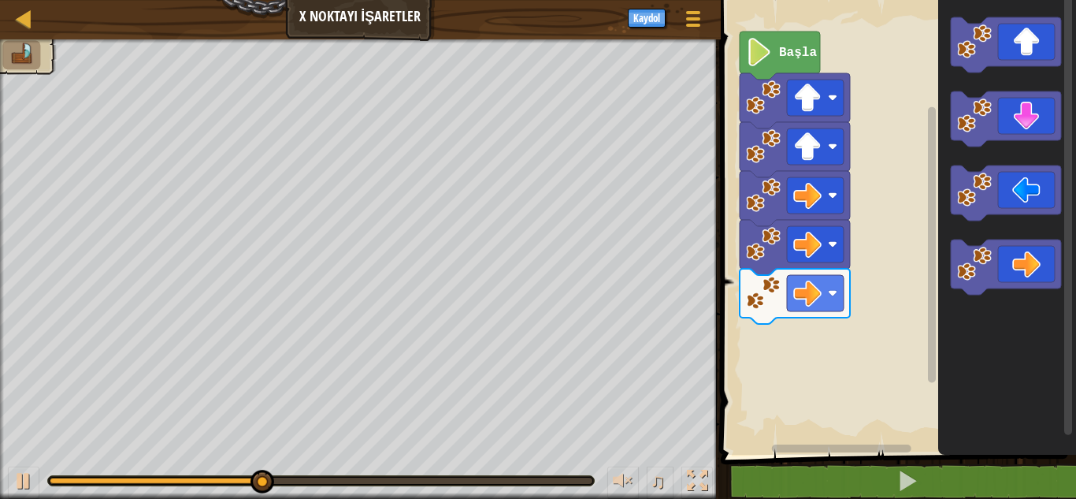
click at [966, 151] on icon "Blockly Çalışma Alanı" at bounding box center [1007, 223] width 138 height 462
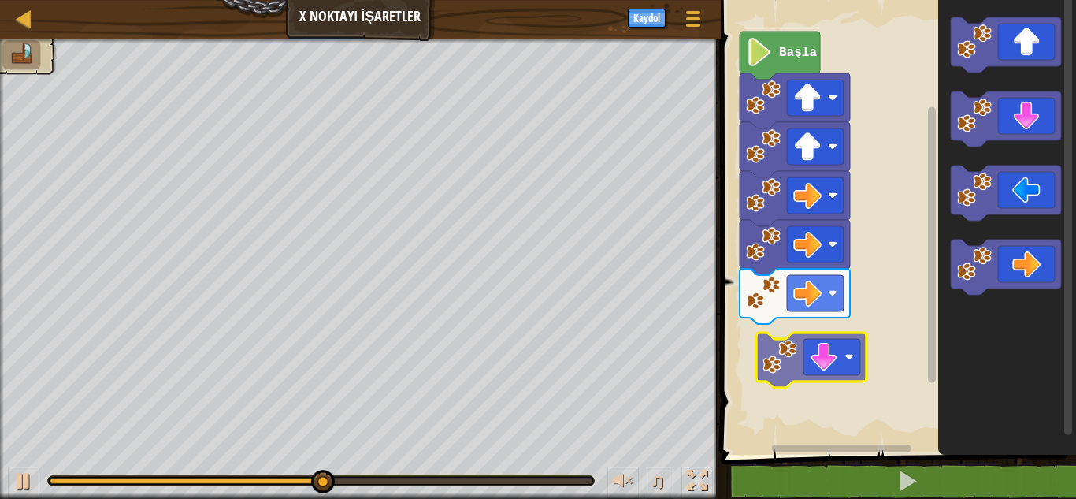
click at [752, 369] on div "Başla" at bounding box center [896, 223] width 360 height 462
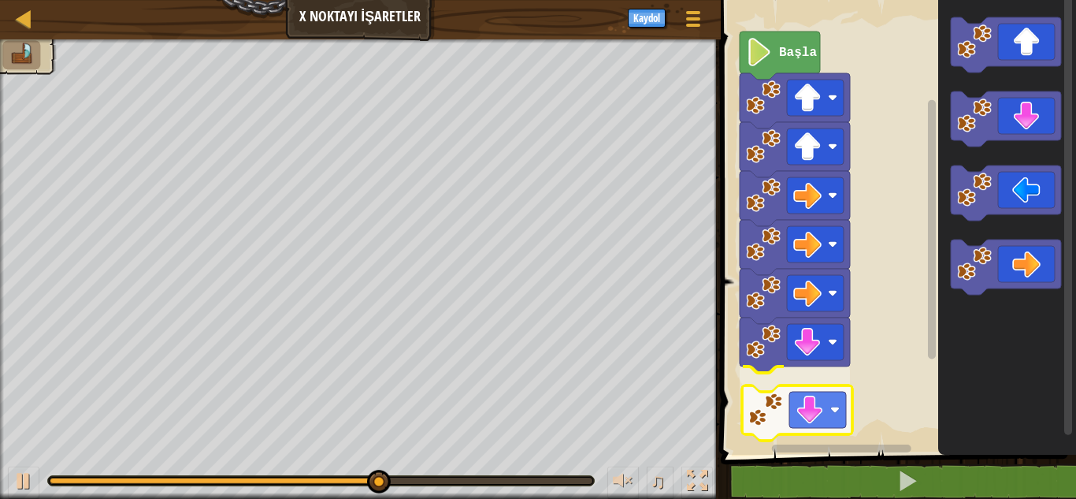
click at [773, 417] on div "Başla" at bounding box center [896, 223] width 360 height 462
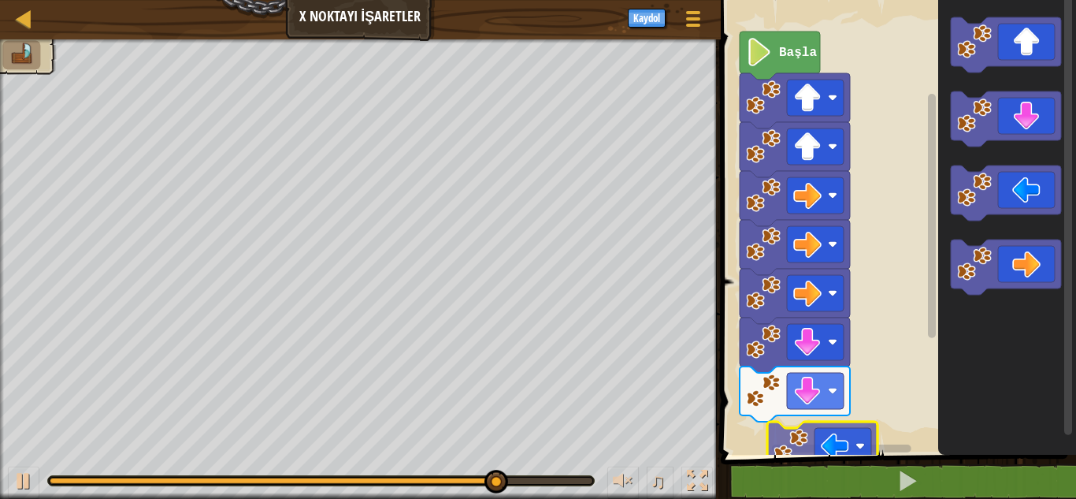
click at [787, 453] on div "Başla" at bounding box center [896, 223] width 360 height 462
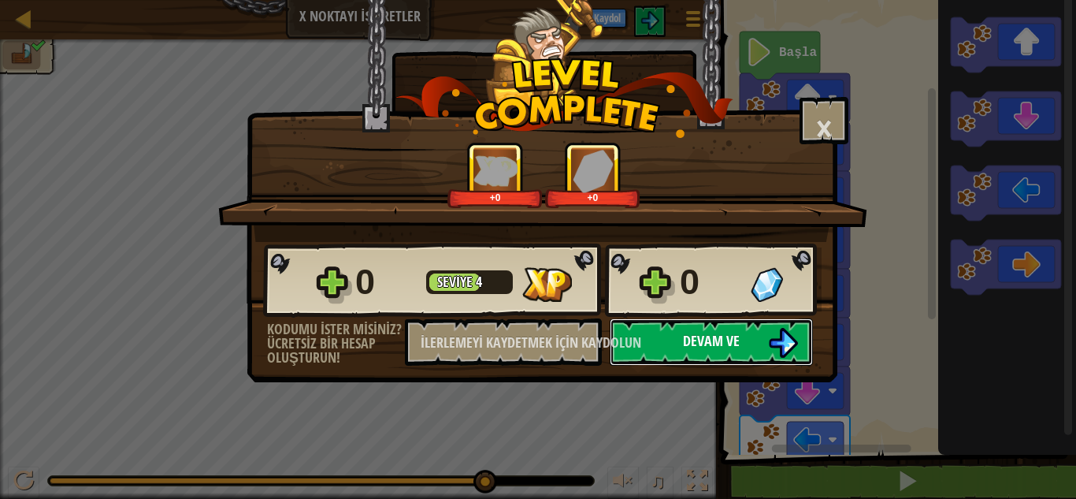
click at [809, 343] on button "Devam ve" at bounding box center [711, 341] width 203 height 47
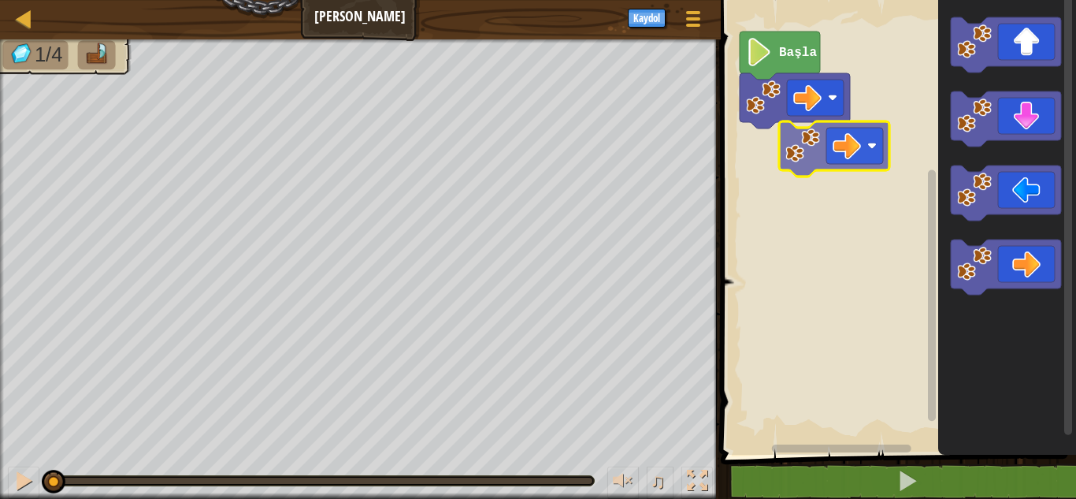
click at [822, 154] on div "Başla" at bounding box center [896, 223] width 360 height 462
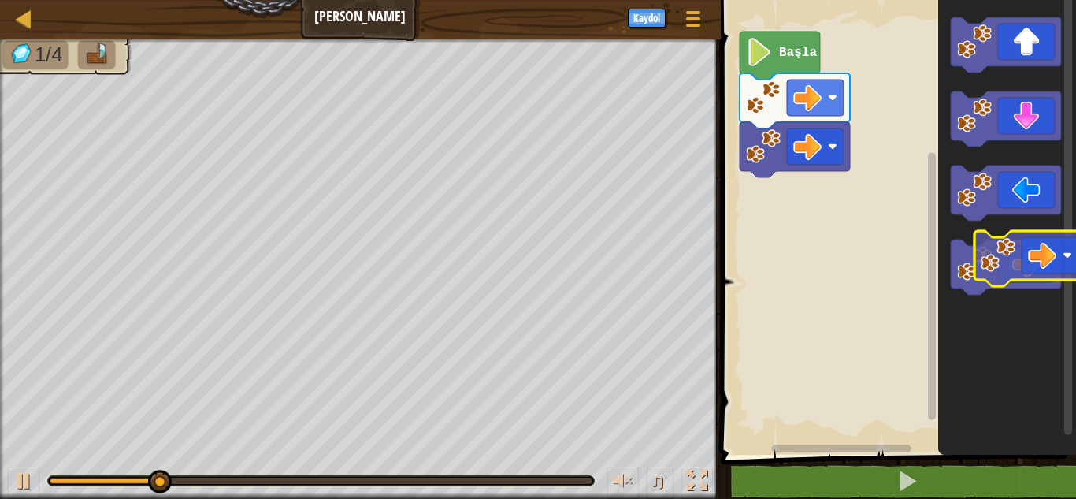
click at [1026, 260] on icon "Blockly Çalışma Alanı" at bounding box center [1006, 266] width 110 height 55
